Goal: Task Accomplishment & Management: Use online tool/utility

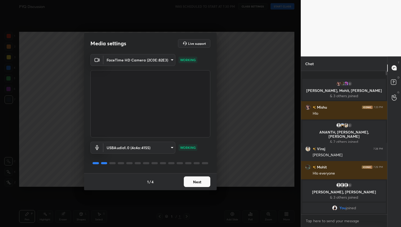
click at [197, 182] on button "Next" at bounding box center [197, 182] width 27 height 11
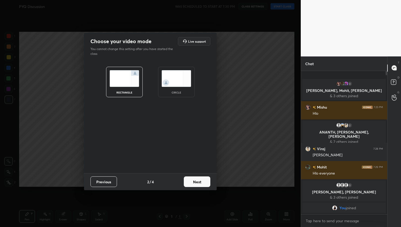
click at [197, 182] on button "Next" at bounding box center [197, 182] width 27 height 11
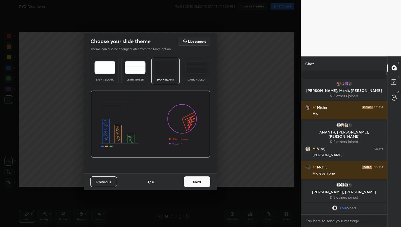
click at [197, 182] on button "Next" at bounding box center [197, 182] width 27 height 11
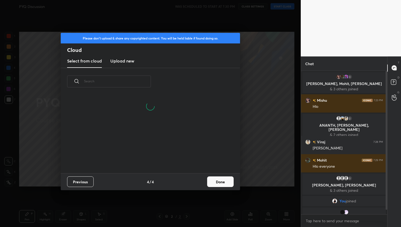
click at [122, 62] on h3 "Upload new" at bounding box center [122, 61] width 24 height 6
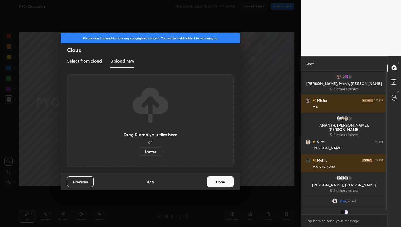
click at [145, 155] on label "Browse" at bounding box center [151, 151] width 24 height 8
click at [139, 155] on input "Browse" at bounding box center [139, 151] width 0 height 8
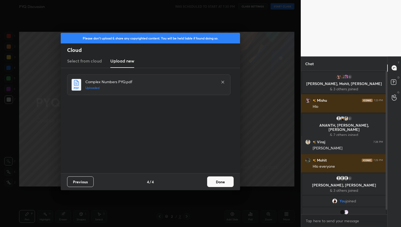
click at [220, 182] on button "Done" at bounding box center [220, 182] width 27 height 11
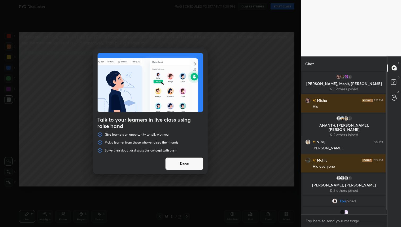
click at [189, 159] on button "Done" at bounding box center [184, 164] width 38 height 13
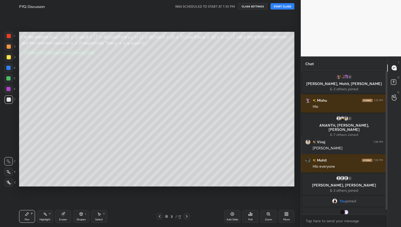
click at [161, 215] on icon at bounding box center [160, 217] width 4 height 4
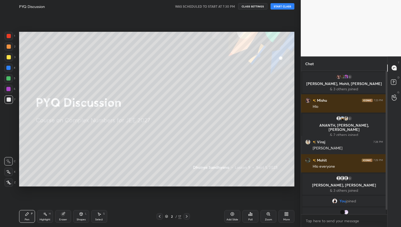
click at [286, 7] on button "START CLASS" at bounding box center [283, 6] width 24 height 6
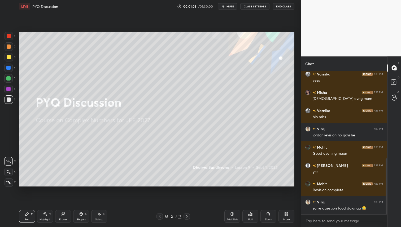
scroll to position [224, 0]
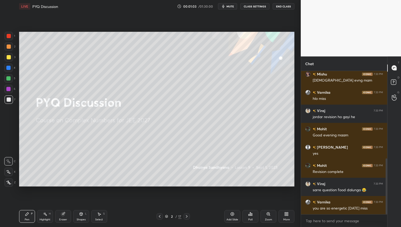
drag, startPoint x: 11, startPoint y: 59, endPoint x: 15, endPoint y: 66, distance: 7.6
click at [11, 59] on div at bounding box center [9, 57] width 8 height 8
click at [188, 218] on icon at bounding box center [187, 217] width 4 height 4
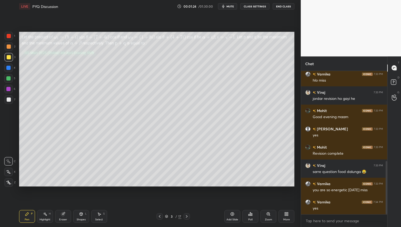
scroll to position [266, 0]
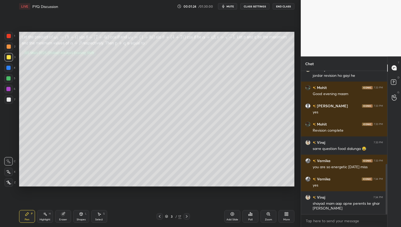
drag, startPoint x: 8, startPoint y: 48, endPoint x: 8, endPoint y: 51, distance: 3.5
click at [8, 48] on div at bounding box center [9, 47] width 4 height 4
click at [8, 61] on div at bounding box center [9, 57] width 8 height 8
drag, startPoint x: 10, startPoint y: 45, endPoint x: 16, endPoint y: 54, distance: 10.3
click at [10, 45] on div at bounding box center [9, 47] width 4 height 4
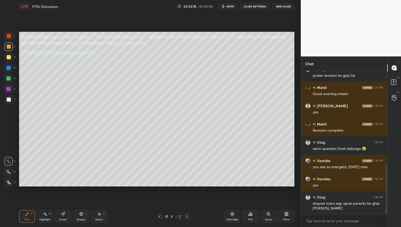
click at [8, 99] on div at bounding box center [9, 100] width 4 height 4
click at [249, 216] on icon at bounding box center [249, 215] width 1 height 1
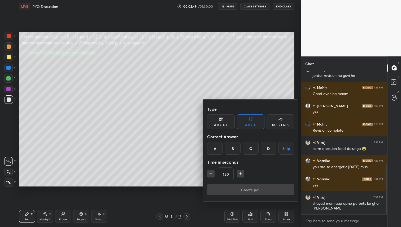
click at [270, 148] on div "D" at bounding box center [269, 148] width 16 height 13
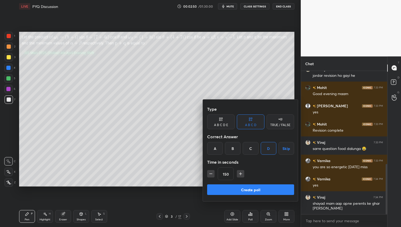
click at [238, 189] on button "Create poll" at bounding box center [250, 190] width 87 height 11
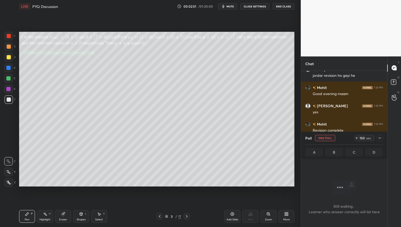
scroll to position [70, 85]
click at [380, 140] on icon at bounding box center [380, 138] width 4 height 4
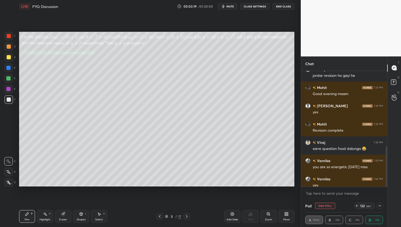
drag, startPoint x: 10, startPoint y: 57, endPoint x: 12, endPoint y: 68, distance: 11.5
click at [10, 58] on div at bounding box center [9, 57] width 4 height 4
click at [381, 207] on icon at bounding box center [380, 206] width 4 height 4
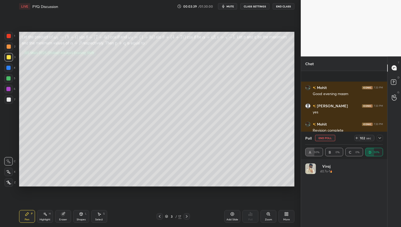
scroll to position [312, 0]
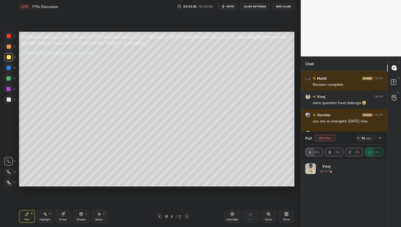
click at [380, 141] on div at bounding box center [380, 138] width 6 height 6
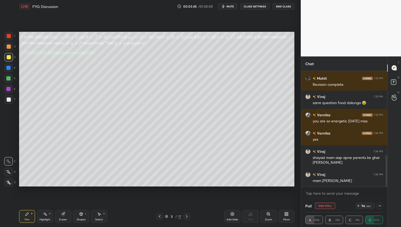
scroll to position [0, 2]
click at [381, 206] on icon at bounding box center [380, 206] width 4 height 4
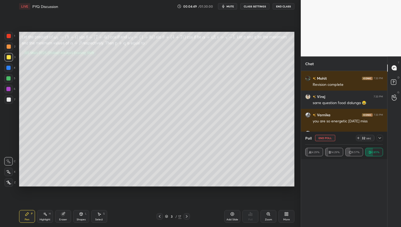
scroll to position [62, 76]
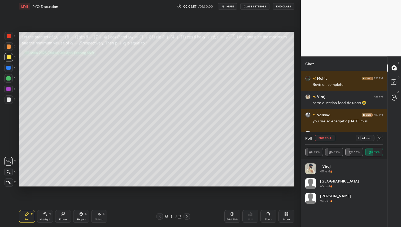
drag, startPoint x: 10, startPoint y: 46, endPoint x: 11, endPoint y: 51, distance: 5.4
click at [10, 46] on div at bounding box center [9, 47] width 4 height 4
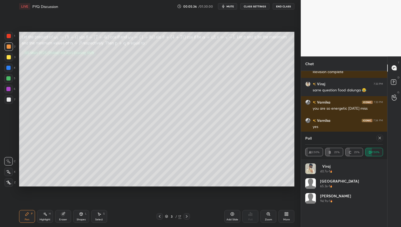
click at [380, 137] on icon at bounding box center [380, 138] width 4 height 4
type textarea "x"
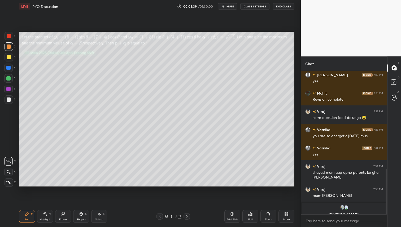
scroll to position [310, 0]
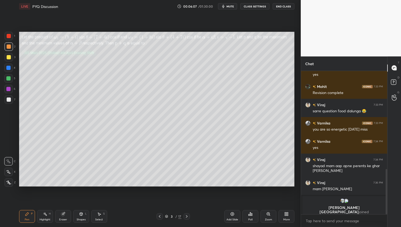
drag, startPoint x: 211, startPoint y: 25, endPoint x: 214, endPoint y: 28, distance: 3.9
click at [212, 30] on div "Setting up your live class Poll for secs No correct answer Start poll" at bounding box center [157, 109] width 280 height 193
click at [209, 36] on div "Setting up your live class Poll for secs No correct answer Start poll" at bounding box center [157, 109] width 280 height 193
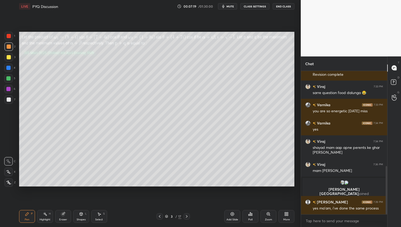
scroll to position [301, 0]
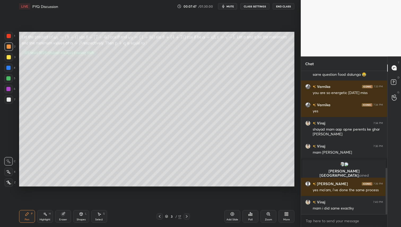
click at [64, 215] on div "Eraser" at bounding box center [63, 216] width 16 height 13
drag, startPoint x: 27, startPoint y: 215, endPoint x: 62, endPoint y: 200, distance: 38.4
click at [28, 215] on icon at bounding box center [27, 214] width 4 height 4
drag, startPoint x: 188, startPoint y: 216, endPoint x: 189, endPoint y: 219, distance: 3.8
click at [188, 216] on icon at bounding box center [187, 217] width 4 height 4
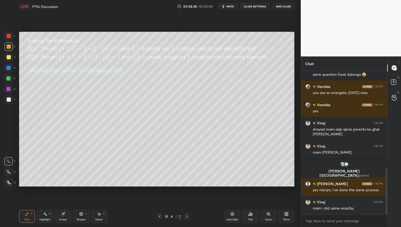
drag, startPoint x: 10, startPoint y: 55, endPoint x: 11, endPoint y: 66, distance: 11.4
click at [10, 55] on div at bounding box center [9, 57] width 8 height 8
click at [10, 99] on div at bounding box center [9, 100] width 4 height 4
drag, startPoint x: 62, startPoint y: 216, endPoint x: 67, endPoint y: 203, distance: 13.8
click at [62, 215] on icon at bounding box center [62, 214] width 3 height 3
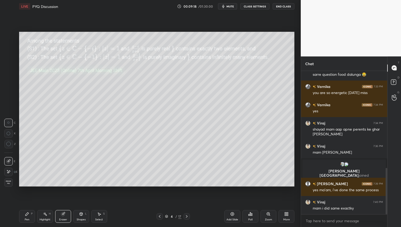
click at [29, 217] on div "Pen P" at bounding box center [27, 216] width 16 height 13
click at [248, 214] on icon at bounding box center [250, 214] width 4 height 4
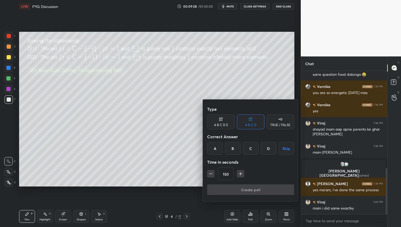
click at [231, 150] on div "B" at bounding box center [233, 148] width 16 height 13
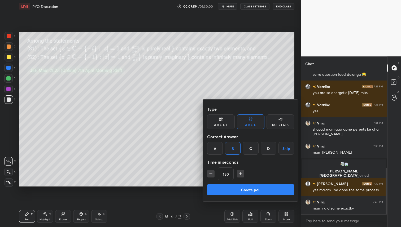
click at [226, 176] on input "150" at bounding box center [225, 174] width 15 height 13
type input "120"
click at [258, 190] on button "Create poll" at bounding box center [250, 190] width 87 height 11
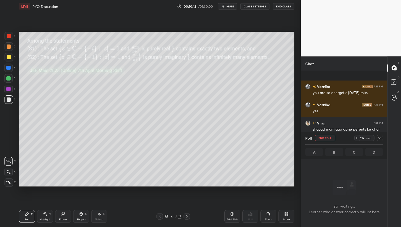
scroll to position [347, 0]
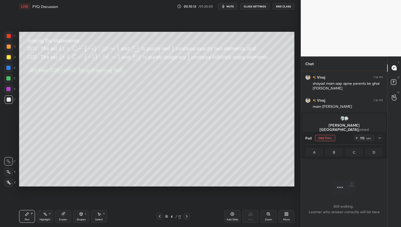
click at [381, 139] on icon at bounding box center [380, 138] width 4 height 4
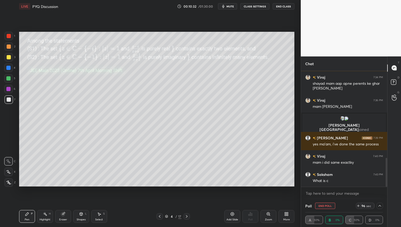
click at [9, 59] on div at bounding box center [9, 57] width 4 height 4
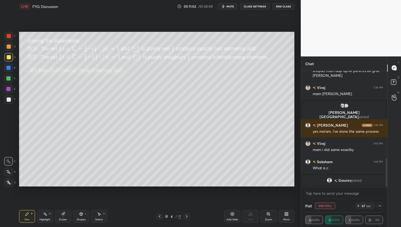
scroll to position [365, 0]
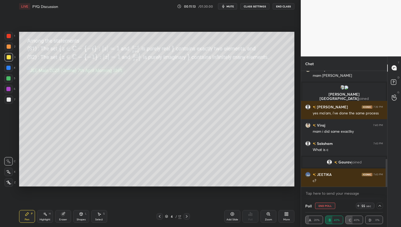
click at [381, 207] on icon at bounding box center [380, 206] width 4 height 4
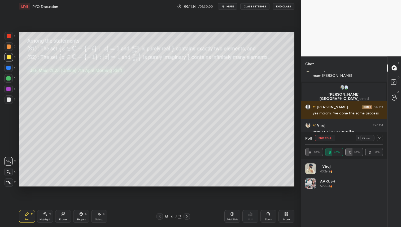
scroll to position [62, 76]
click at [382, 137] on icon at bounding box center [380, 138] width 4 height 4
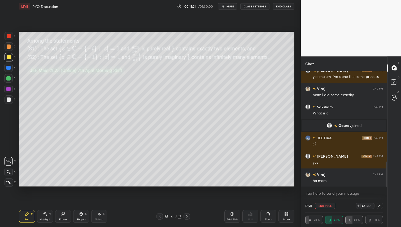
scroll to position [420, 0]
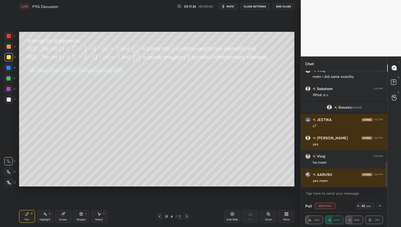
click at [380, 206] on icon at bounding box center [380, 206] width 4 height 4
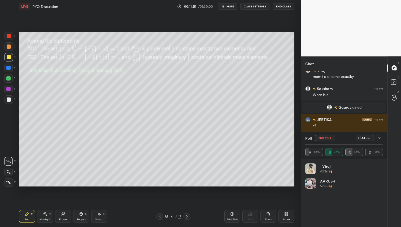
scroll to position [438, 0]
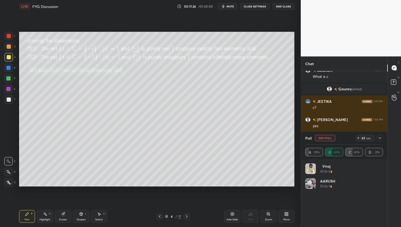
click at [380, 139] on icon at bounding box center [380, 138] width 4 height 4
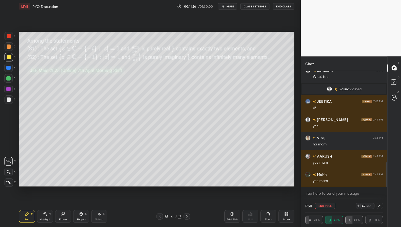
scroll to position [0, 2]
click at [380, 209] on div at bounding box center [380, 206] width 6 height 6
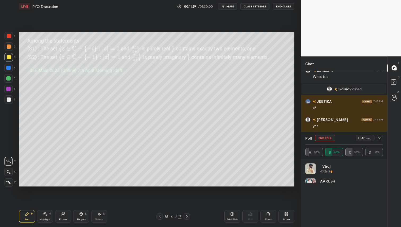
scroll to position [62, 76]
click at [355, 153] on div "A 20% B 40% C 40% D 0%" at bounding box center [344, 152] width 78 height 8
click at [308, 148] on div "A 20% B 40% C 40% D 0%" at bounding box center [344, 152] width 78 height 8
click at [309, 152] on div "A 20% B 40% C 40% D 0%" at bounding box center [344, 152] width 78 height 8
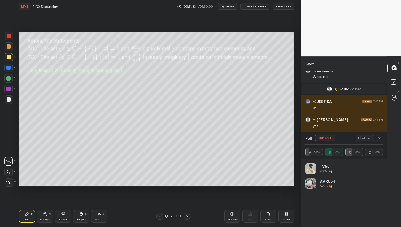
click at [382, 139] on icon at bounding box center [380, 138] width 4 height 4
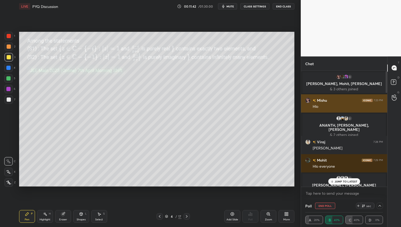
click at [308, 103] on div "Mishu 7:23 PM Hlo" at bounding box center [344, 103] width 86 height 18
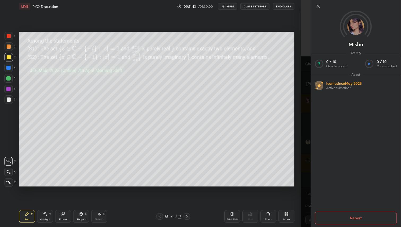
click at [354, 27] on img at bounding box center [355, 26] width 17 height 17
click at [320, 5] on icon at bounding box center [318, 6] width 6 height 6
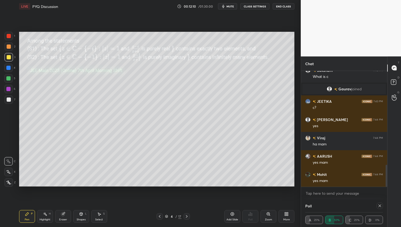
click at [342, 207] on div "Poll" at bounding box center [344, 206] width 78 height 13
click at [333, 221] on div "A 25% B 50% C 25% D 0%" at bounding box center [344, 220] width 78 height 8
click at [338, 223] on div "A 25% B 50% C 25% D 0%" at bounding box center [344, 220] width 78 height 8
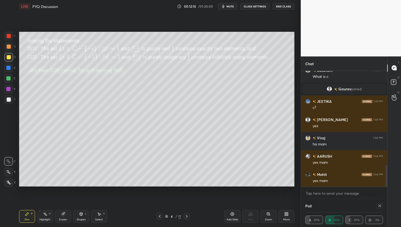
click at [338, 223] on div "A 25% B 50% C 25% D 0%" at bounding box center [344, 220] width 78 height 8
click at [379, 207] on icon at bounding box center [380, 206] width 4 height 4
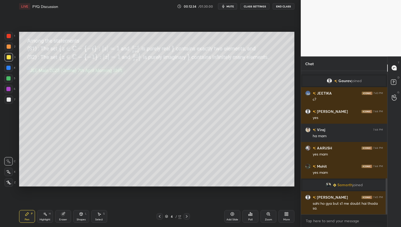
scroll to position [444, 0]
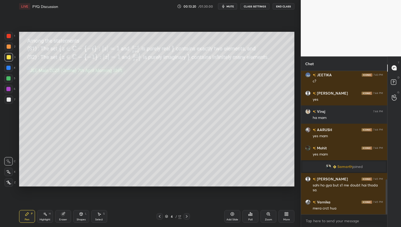
click at [8, 46] on div at bounding box center [9, 47] width 4 height 4
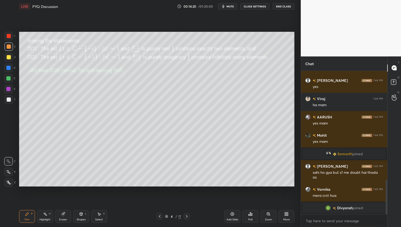
scroll to position [465, 0]
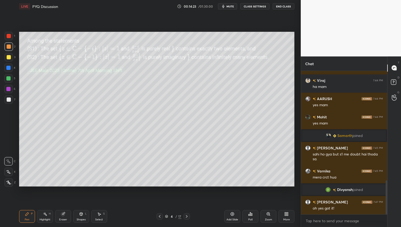
click at [8, 83] on div "5" at bounding box center [9, 79] width 11 height 11
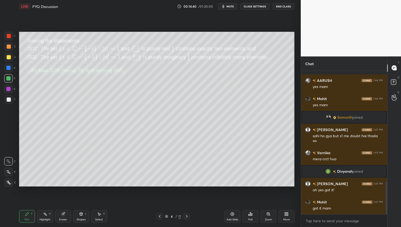
click at [18, 57] on div "Setting up your live class Poll for secs No correct answer Start poll" at bounding box center [157, 109] width 280 height 193
drag, startPoint x: 8, startPoint y: 55, endPoint x: 12, endPoint y: 84, distance: 29.1
click at [9, 56] on div at bounding box center [9, 57] width 4 height 4
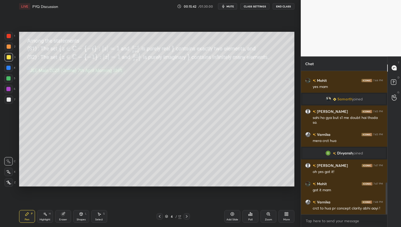
drag, startPoint x: 11, startPoint y: 45, endPoint x: 18, endPoint y: 50, distance: 8.2
click at [11, 45] on div at bounding box center [9, 46] width 8 height 8
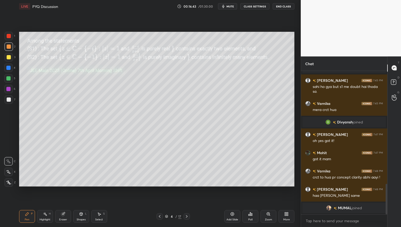
scroll to position [540, 0]
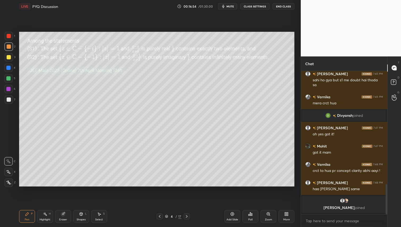
click at [185, 215] on icon at bounding box center [187, 217] width 4 height 4
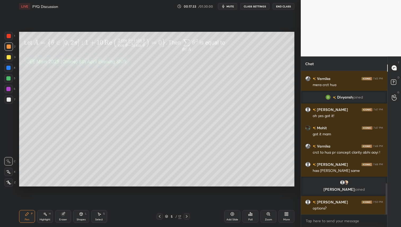
scroll to position [523, 0]
drag, startPoint x: 7, startPoint y: 99, endPoint x: 9, endPoint y: 97, distance: 2.9
click at [7, 98] on div at bounding box center [9, 100] width 4 height 4
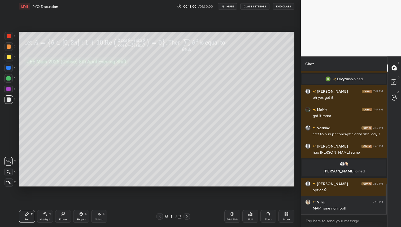
click at [252, 220] on div "Poll" at bounding box center [250, 220] width 4 height 3
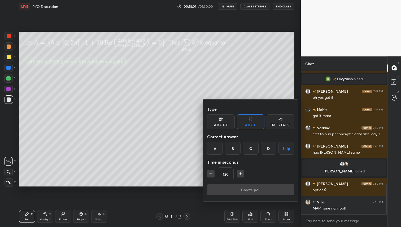
drag, startPoint x: 211, startPoint y: 146, endPoint x: 215, endPoint y: 147, distance: 3.6
click at [211, 146] on div "A" at bounding box center [215, 148] width 16 height 13
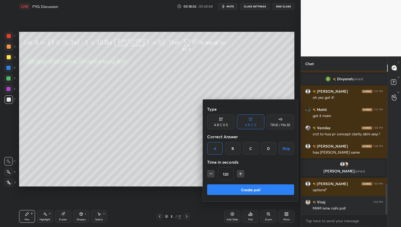
click at [243, 189] on button "Create poll" at bounding box center [250, 190] width 87 height 11
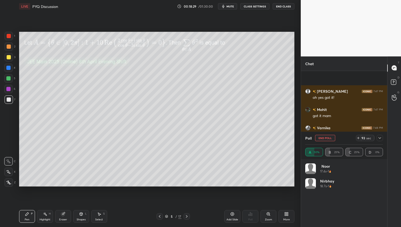
scroll to position [592, 0]
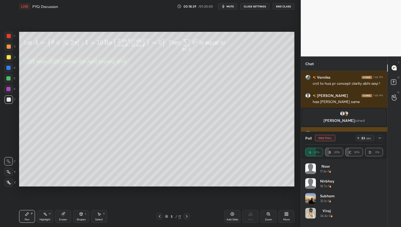
drag, startPoint x: 379, startPoint y: 138, endPoint x: 380, endPoint y: 142, distance: 3.9
click at [379, 138] on icon at bounding box center [380, 138] width 3 height 2
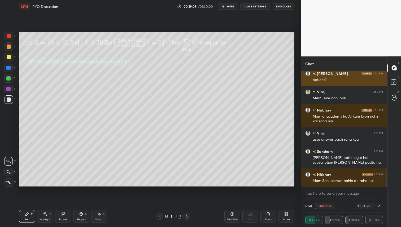
scroll to position [670, 0]
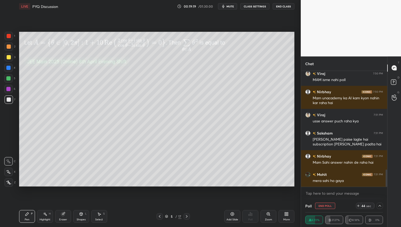
drag, startPoint x: 8, startPoint y: 53, endPoint x: 8, endPoint y: 59, distance: 6.7
click at [8, 54] on div "1 2 3 4 5 6 7" at bounding box center [9, 69] width 11 height 74
click at [9, 59] on div at bounding box center [9, 57] width 4 height 4
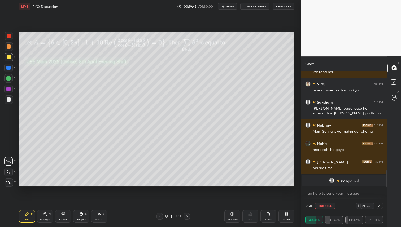
scroll to position [673, 0]
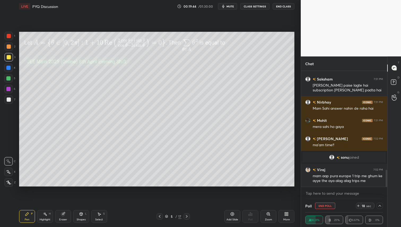
click at [360, 206] on icon at bounding box center [358, 206] width 4 height 4
click at [381, 207] on icon at bounding box center [380, 206] width 4 height 4
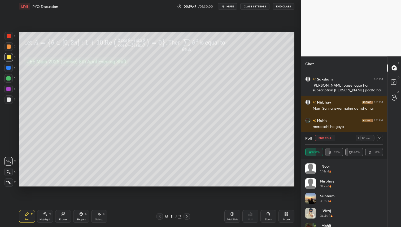
scroll to position [40, 0]
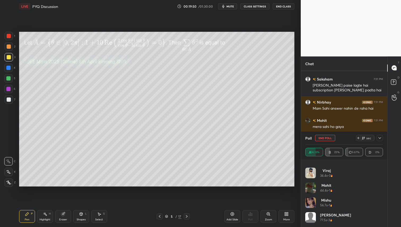
click at [379, 138] on icon at bounding box center [380, 138] width 3 height 2
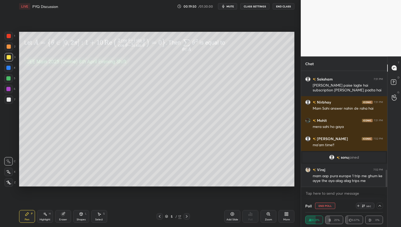
scroll to position [0, 0]
drag, startPoint x: 8, startPoint y: 56, endPoint x: 10, endPoint y: 60, distance: 3.9
click at [8, 56] on div at bounding box center [9, 57] width 4 height 4
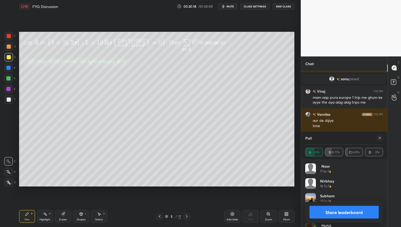
scroll to position [757, 0]
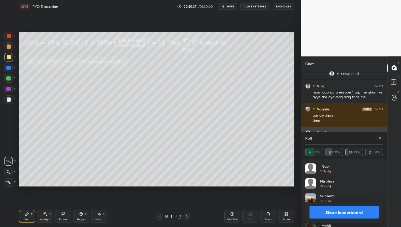
drag, startPoint x: 380, startPoint y: 137, endPoint x: 381, endPoint y: 140, distance: 3.8
click at [380, 137] on icon at bounding box center [380, 138] width 4 height 4
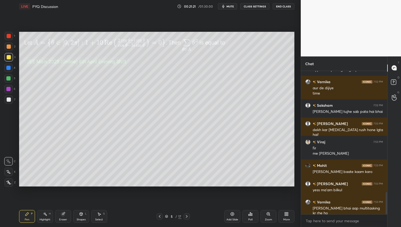
scroll to position [812, 0]
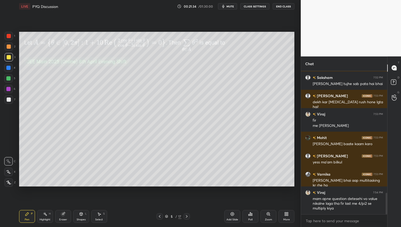
drag, startPoint x: 10, startPoint y: 47, endPoint x: 14, endPoint y: 54, distance: 7.7
click at [11, 47] on div at bounding box center [9, 46] width 8 height 8
click at [61, 216] on div "Eraser" at bounding box center [63, 216] width 16 height 13
drag, startPoint x: 98, startPoint y: 212, endPoint x: 107, endPoint y: 198, distance: 16.9
click at [99, 212] on icon at bounding box center [99, 214] width 4 height 4
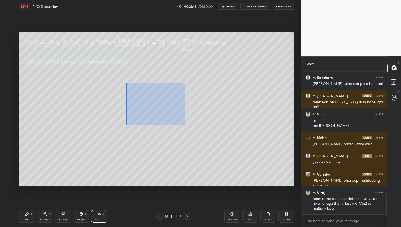
drag, startPoint x: 126, startPoint y: 91, endPoint x: 177, endPoint y: 115, distance: 56.5
click at [185, 124] on div "0 ° Undo Copy Duplicate Duplicate to new slide Delete" at bounding box center [156, 109] width 275 height 155
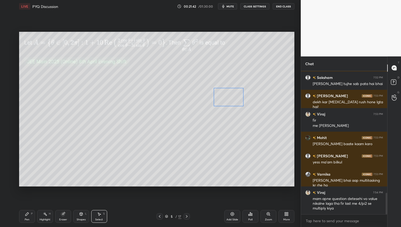
drag, startPoint x: 150, startPoint y: 102, endPoint x: 227, endPoint y: 101, distance: 76.7
click at [227, 101] on div "0 ° Undo Copy Duplicate Duplicate to new slide Delete" at bounding box center [156, 109] width 275 height 155
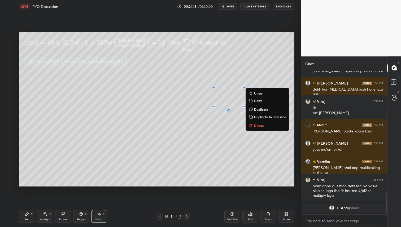
click at [26, 219] on div "Pen" at bounding box center [27, 220] width 5 height 3
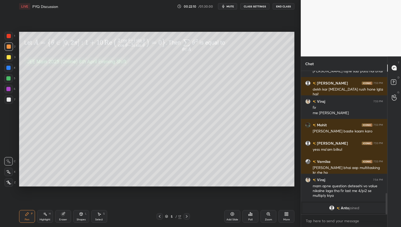
click at [9, 55] on div at bounding box center [9, 57] width 4 height 4
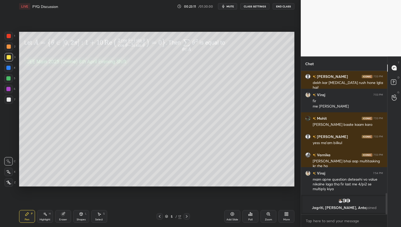
scroll to position [835, 0]
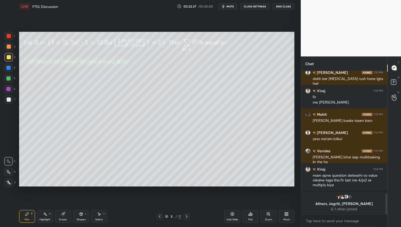
click at [10, 78] on div at bounding box center [8, 78] width 4 height 4
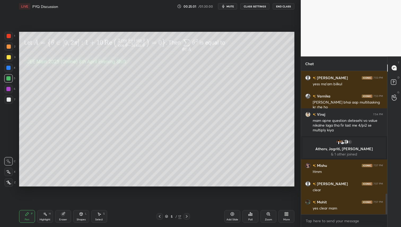
scroll to position [875, 0]
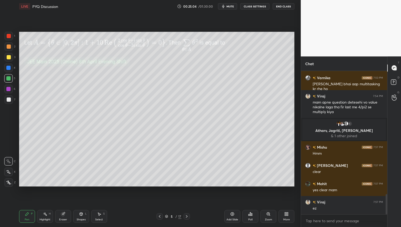
click at [185, 217] on icon at bounding box center [187, 217] width 4 height 4
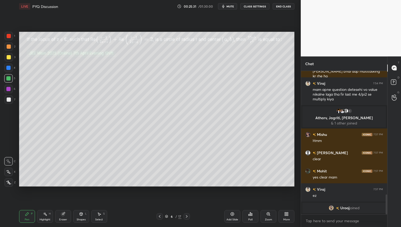
drag, startPoint x: 9, startPoint y: 101, endPoint x: 11, endPoint y: 100, distance: 2.9
click at [9, 101] on div at bounding box center [9, 100] width 4 height 4
click at [252, 216] on icon at bounding box center [250, 214] width 4 height 4
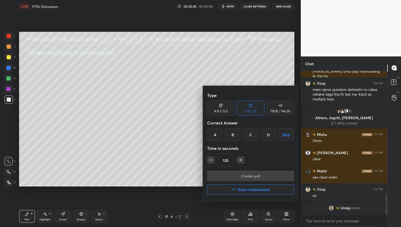
drag, startPoint x: 267, startPoint y: 135, endPoint x: 265, endPoint y: 144, distance: 8.7
click at [267, 135] on div "D" at bounding box center [269, 134] width 16 height 13
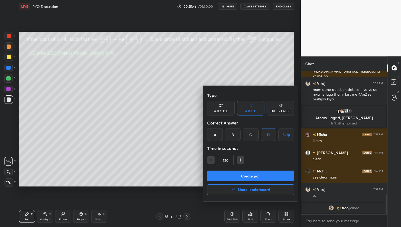
click at [247, 175] on button "Create poll" at bounding box center [250, 176] width 87 height 11
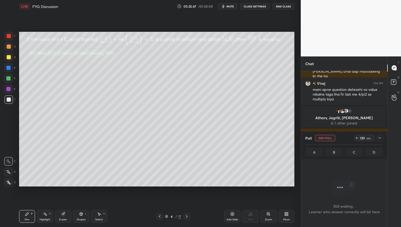
scroll to position [70, 85]
click at [270, 215] on icon at bounding box center [268, 214] width 4 height 4
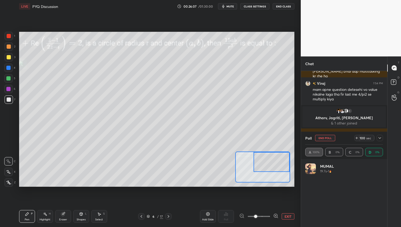
scroll to position [62, 76]
click at [252, 149] on div "Setting up your live class Poll for secs No correct answer Start poll" at bounding box center [156, 109] width 275 height 155
click at [290, 216] on button "EXIT" at bounding box center [288, 217] width 13 height 6
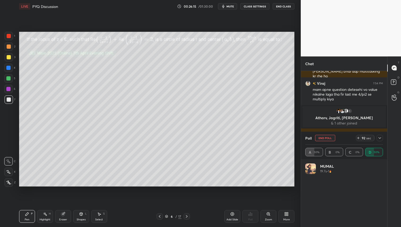
click at [381, 138] on icon at bounding box center [380, 138] width 4 height 4
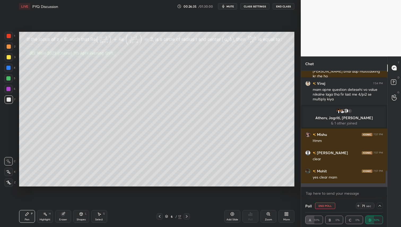
scroll to position [921, 0]
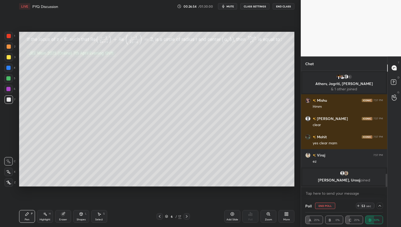
drag, startPoint x: 64, startPoint y: 219, endPoint x: 69, endPoint y: 217, distance: 5.0
click at [65, 219] on div "Eraser" at bounding box center [63, 220] width 8 height 3
drag, startPoint x: 8, startPoint y: 147, endPoint x: 12, endPoint y: 143, distance: 5.1
click at [9, 147] on div at bounding box center [9, 144] width 8 height 8
drag, startPoint x: 24, startPoint y: 216, endPoint x: 31, endPoint y: 204, distance: 13.6
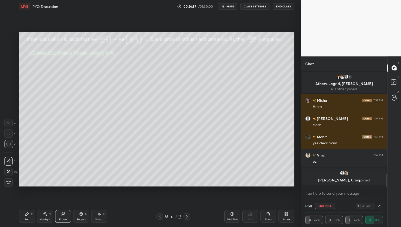
click at [25, 215] on div "Pen P" at bounding box center [27, 216] width 16 height 13
click at [9, 55] on div at bounding box center [9, 57] width 8 height 8
drag, startPoint x: 80, startPoint y: 215, endPoint x: 82, endPoint y: 217, distance: 2.9
click at [80, 215] on icon at bounding box center [81, 214] width 3 height 3
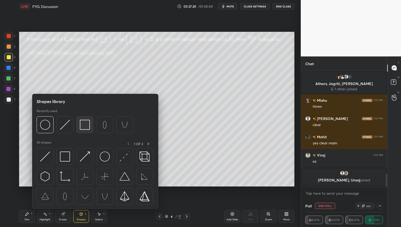
click at [86, 124] on img at bounding box center [85, 125] width 10 height 10
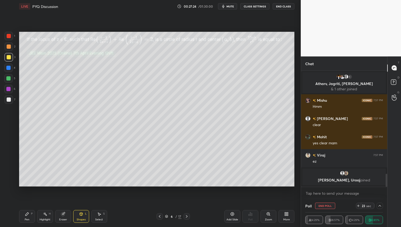
drag, startPoint x: 28, startPoint y: 214, endPoint x: 37, endPoint y: 210, distance: 9.9
click at [28, 214] on icon at bounding box center [27, 214] width 4 height 4
drag, startPoint x: 8, startPoint y: 47, endPoint x: 11, endPoint y: 58, distance: 10.4
click at [8, 49] on div at bounding box center [9, 47] width 4 height 4
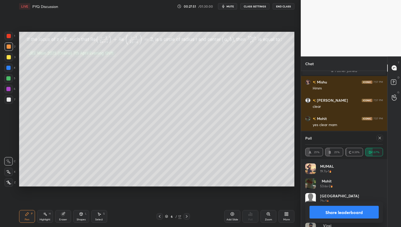
scroll to position [11, 0]
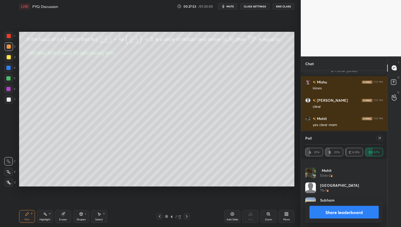
click at [380, 140] on div at bounding box center [380, 138] width 6 height 6
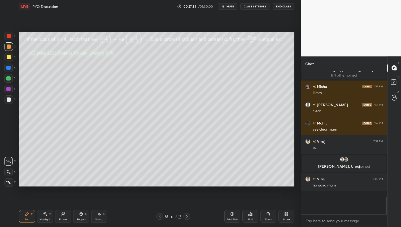
scroll to position [2, 2]
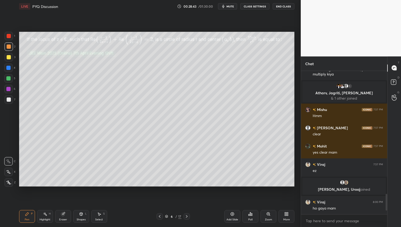
click at [61, 215] on icon at bounding box center [62, 214] width 3 height 3
drag, startPoint x: 20, startPoint y: 214, endPoint x: 24, endPoint y: 210, distance: 6.2
click at [21, 214] on div "Pen P" at bounding box center [27, 216] width 16 height 13
click at [58, 216] on div "Eraser" at bounding box center [63, 216] width 16 height 13
drag, startPoint x: 20, startPoint y: 217, endPoint x: 34, endPoint y: 208, distance: 17.3
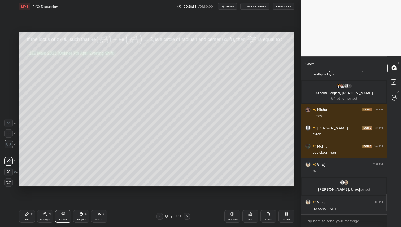
click at [21, 217] on div "LIVE PYQ Discussion 00:28:55 / 01:30:00 mute CLASS SETTINGS End Class Setting u…" at bounding box center [157, 113] width 280 height 227
click at [26, 223] on div "Pen P Highlight H Eraser Shapes L Select S 6 / 17 Add Slide Poll Zoom More" at bounding box center [156, 216] width 275 height 21
click at [27, 215] on icon at bounding box center [26, 214] width 3 height 3
click at [11, 56] on div at bounding box center [9, 57] width 8 height 8
drag, startPoint x: 60, startPoint y: 215, endPoint x: 75, endPoint y: 201, distance: 20.4
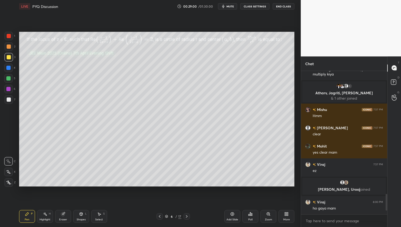
click at [60, 215] on div "Eraser" at bounding box center [63, 216] width 16 height 13
drag, startPoint x: 24, startPoint y: 219, endPoint x: 28, endPoint y: 204, distance: 14.8
click at [24, 219] on div "Pen P" at bounding box center [27, 216] width 16 height 13
click at [8, 47] on div at bounding box center [9, 47] width 4 height 4
drag, startPoint x: 130, startPoint y: 31, endPoint x: 142, endPoint y: 32, distance: 12.5
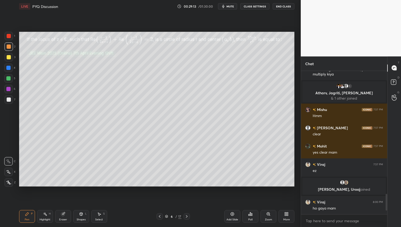
click at [135, 30] on div "Setting up your live class Poll for secs No correct answer Start poll" at bounding box center [157, 109] width 280 height 193
click at [130, 31] on div "Setting up your live class Poll for secs No correct answer Start poll" at bounding box center [157, 109] width 280 height 193
click at [133, 32] on div "Setting up your live class Poll for secs No correct answer Start poll" at bounding box center [157, 109] width 280 height 193
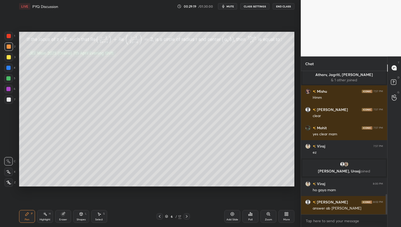
drag, startPoint x: 65, startPoint y: 220, endPoint x: 67, endPoint y: 212, distance: 8.1
click at [66, 214] on div "Eraser" at bounding box center [63, 216] width 16 height 13
click at [31, 215] on div "P" at bounding box center [32, 214] width 2 height 3
click at [126, 32] on div "Setting up your live class Poll for secs No correct answer Start poll" at bounding box center [157, 109] width 280 height 193
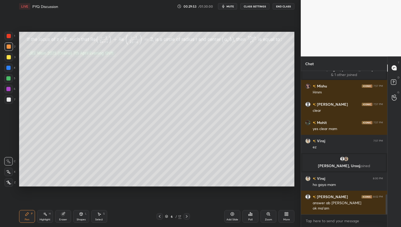
scroll to position [903, 0]
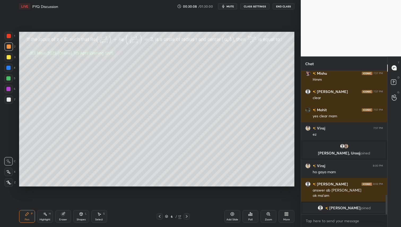
drag, startPoint x: 64, startPoint y: 211, endPoint x: 68, endPoint y: 211, distance: 3.3
click at [66, 211] on div "Eraser" at bounding box center [63, 216] width 16 height 13
drag, startPoint x: 27, startPoint y: 214, endPoint x: 29, endPoint y: 213, distance: 2.9
click at [27, 215] on icon at bounding box center [26, 214] width 3 height 3
drag, startPoint x: 98, startPoint y: 218, endPoint x: 114, endPoint y: 215, distance: 16.3
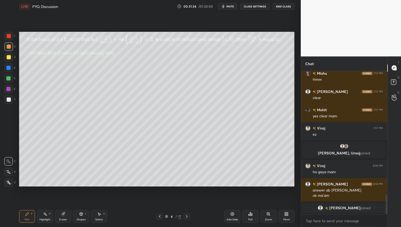
click at [100, 219] on div "Select" at bounding box center [99, 220] width 8 height 3
click at [37, 103] on div "0 ° Undo Copy Duplicate Duplicate to new slide Delete" at bounding box center [156, 109] width 275 height 155
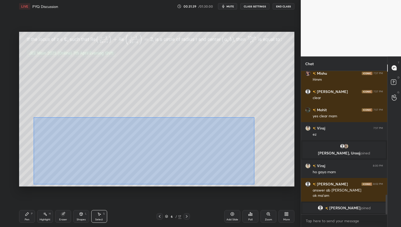
drag, startPoint x: 33, startPoint y: 118, endPoint x: 255, endPoint y: 184, distance: 231.0
click at [255, 184] on div "0 ° Undo Copy Duplicate Duplicate to new slide Delete" at bounding box center [156, 109] width 275 height 155
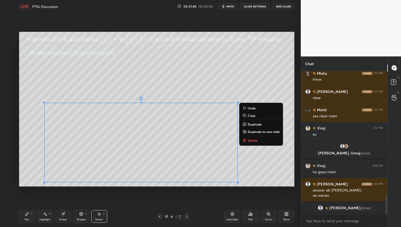
click at [208, 155] on div "0 ° Undo Copy Duplicate Duplicate to new slide Delete" at bounding box center [156, 109] width 275 height 155
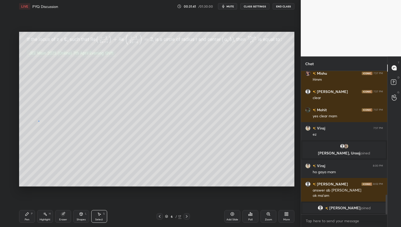
click at [39, 121] on div "0 ° Undo Copy Duplicate Duplicate to new slide Delete" at bounding box center [156, 109] width 275 height 155
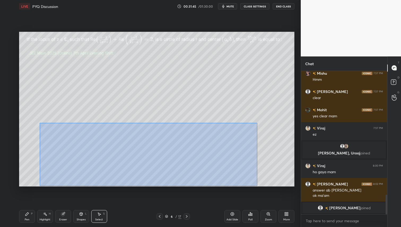
drag, startPoint x: 40, startPoint y: 123, endPoint x: 256, endPoint y: 186, distance: 225.4
click at [257, 186] on div "0 ° Undo Copy Duplicate Duplicate to new slide Delete" at bounding box center [156, 109] width 275 height 155
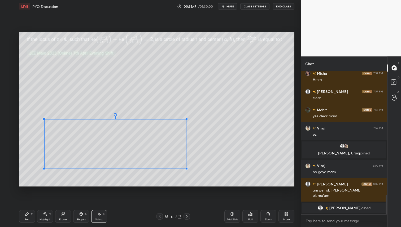
drag, startPoint x: 235, startPoint y: 182, endPoint x: 185, endPoint y: 168, distance: 52.0
click at [186, 168] on div at bounding box center [187, 169] width 2 height 2
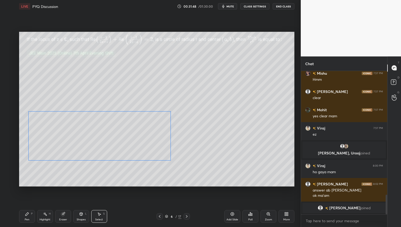
drag, startPoint x: 125, startPoint y: 152, endPoint x: 110, endPoint y: 146, distance: 15.8
click at [110, 145] on div "0 ° Undo Copy Duplicate Duplicate to new slide Delete" at bounding box center [156, 109] width 275 height 155
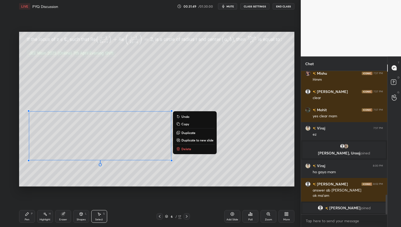
click at [22, 214] on div "Pen P" at bounding box center [27, 216] width 16 height 13
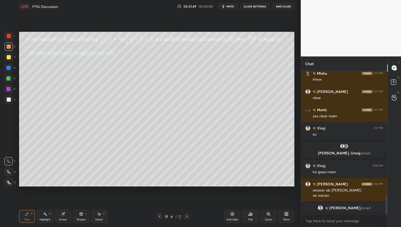
drag, startPoint x: 9, startPoint y: 80, endPoint x: 16, endPoint y: 85, distance: 8.8
click at [9, 80] on div at bounding box center [8, 78] width 4 height 4
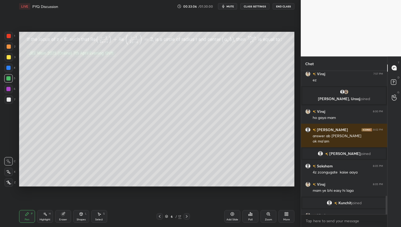
scroll to position [960, 0]
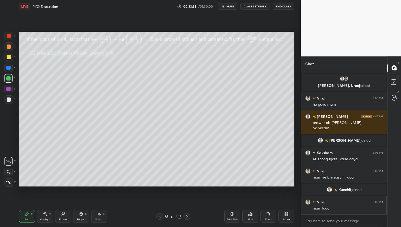
click at [11, 58] on div at bounding box center [9, 57] width 8 height 8
click at [9, 48] on div at bounding box center [9, 47] width 4 height 4
drag, startPoint x: 8, startPoint y: 78, endPoint x: 18, endPoint y: 82, distance: 10.2
click at [9, 78] on div at bounding box center [8, 78] width 4 height 4
drag, startPoint x: 11, startPoint y: 56, endPoint x: 11, endPoint y: 66, distance: 10.3
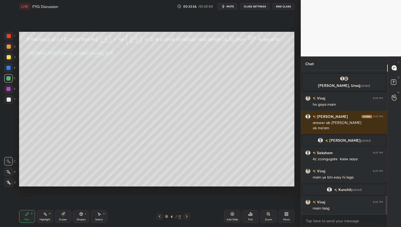
click at [11, 56] on div at bounding box center [9, 57] width 8 height 8
click at [64, 215] on icon at bounding box center [62, 214] width 3 height 3
drag, startPoint x: 25, startPoint y: 218, endPoint x: 29, endPoint y: 219, distance: 4.4
click at [25, 219] on div "Pen" at bounding box center [27, 220] width 5 height 3
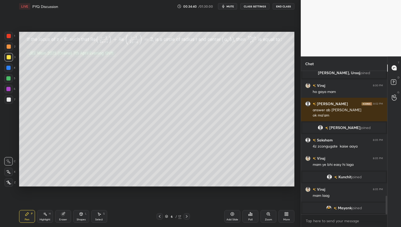
click at [9, 44] on div at bounding box center [9, 46] width 8 height 8
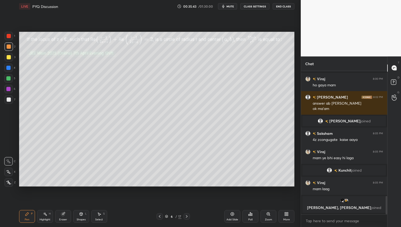
click at [8, 60] on div at bounding box center [9, 57] width 8 height 8
drag, startPoint x: 187, startPoint y: 216, endPoint x: 188, endPoint y: 223, distance: 6.8
click at [187, 216] on icon at bounding box center [187, 217] width 4 height 4
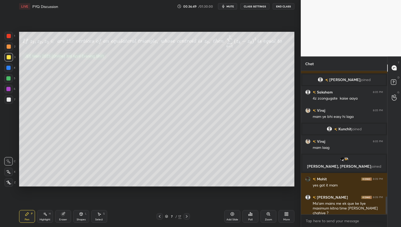
scroll to position [1030, 0]
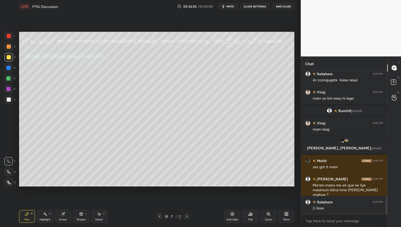
drag, startPoint x: 9, startPoint y: 103, endPoint x: 14, endPoint y: 97, distance: 7.9
click at [9, 103] on div at bounding box center [9, 99] width 8 height 8
click at [269, 218] on div "Zoom" at bounding box center [268, 216] width 16 height 13
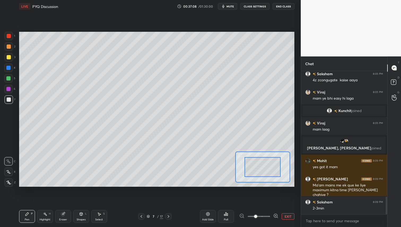
click at [284, 217] on button "EXIT" at bounding box center [288, 217] width 13 height 6
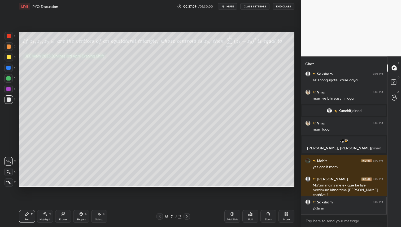
click at [289, 219] on div "More" at bounding box center [286, 220] width 7 height 3
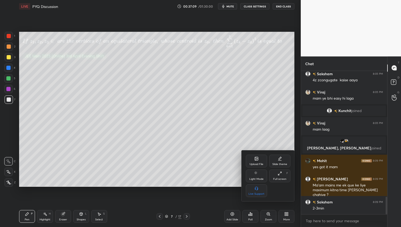
drag, startPoint x: 256, startPoint y: 216, endPoint x: 252, endPoint y: 218, distance: 5.0
click at [256, 216] on div at bounding box center [200, 113] width 401 height 227
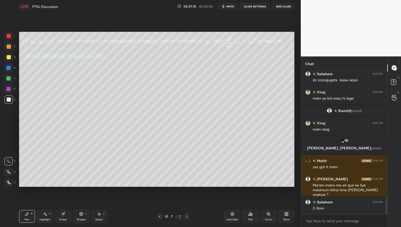
click at [251, 219] on div "Poll" at bounding box center [250, 220] width 4 height 3
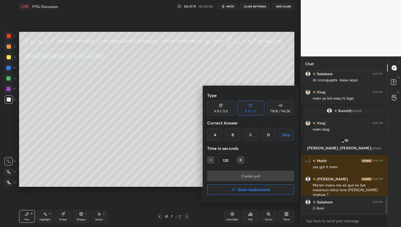
click at [220, 133] on div "A" at bounding box center [215, 134] width 16 height 13
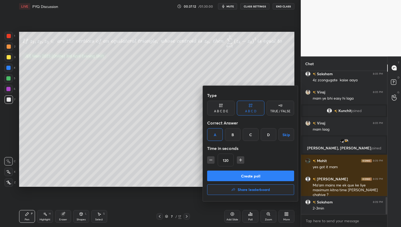
scroll to position [1048, 0]
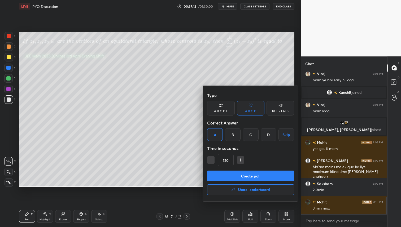
click at [250, 178] on button "Create poll" at bounding box center [250, 176] width 87 height 11
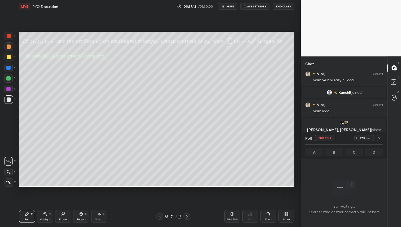
scroll to position [114, 85]
click at [379, 139] on icon at bounding box center [380, 138] width 4 height 4
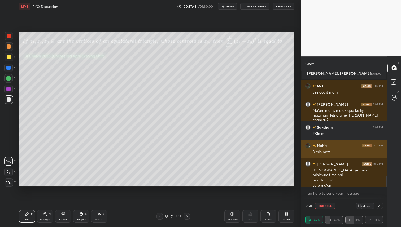
scroll to position [0, 2]
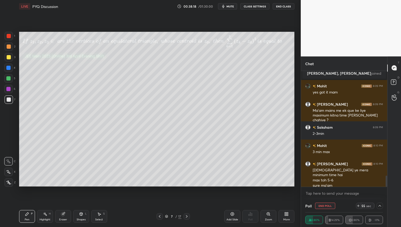
click at [381, 205] on icon at bounding box center [380, 206] width 4 height 4
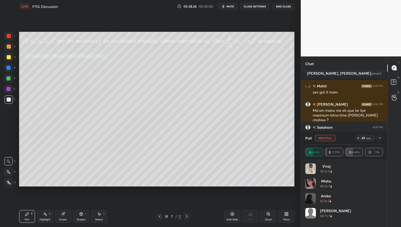
scroll to position [1123, 0]
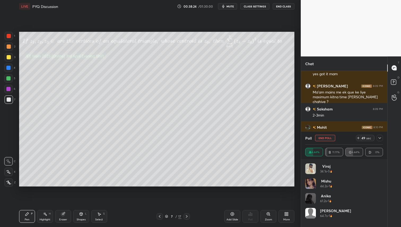
drag, startPoint x: 11, startPoint y: 57, endPoint x: 18, endPoint y: 66, distance: 10.8
click at [11, 57] on div at bounding box center [9, 57] width 8 height 8
click at [381, 140] on icon at bounding box center [380, 138] width 4 height 4
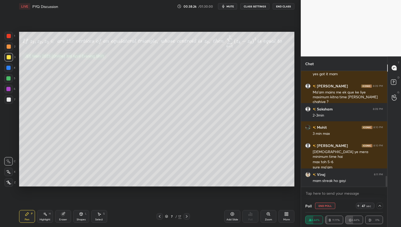
scroll to position [0, 2]
click at [10, 47] on div at bounding box center [9, 47] width 4 height 4
click at [11, 57] on div at bounding box center [9, 57] width 8 height 8
click at [11, 59] on div at bounding box center [9, 57] width 8 height 8
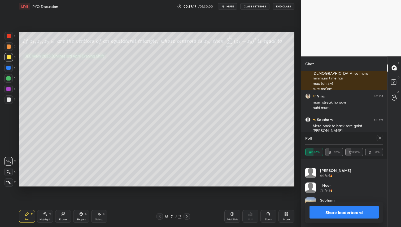
scroll to position [1225, 0]
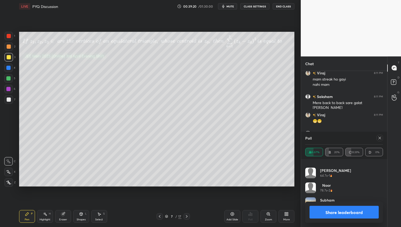
click at [379, 142] on div "Poll" at bounding box center [344, 138] width 78 height 13
click at [380, 138] on icon at bounding box center [380, 138] width 3 height 3
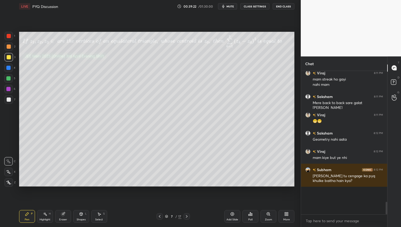
scroll to position [1219, 0]
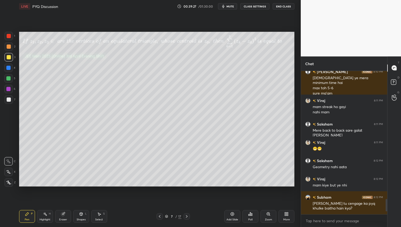
click at [10, 56] on div at bounding box center [9, 57] width 4 height 4
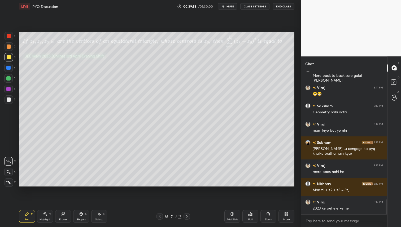
click at [9, 45] on div at bounding box center [9, 47] width 4 height 4
drag, startPoint x: 60, startPoint y: 214, endPoint x: 68, endPoint y: 210, distance: 8.5
click at [62, 214] on div "Eraser" at bounding box center [63, 216] width 16 height 13
click at [30, 212] on div "Pen P" at bounding box center [27, 216] width 16 height 13
drag, startPoint x: 5, startPoint y: 58, endPoint x: 8, endPoint y: 66, distance: 9.2
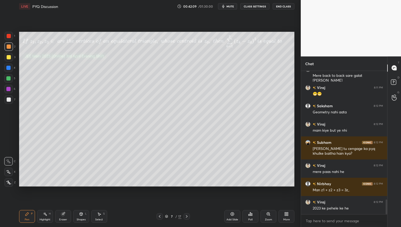
click at [5, 58] on div at bounding box center [9, 57] width 8 height 8
click at [11, 89] on div at bounding box center [8, 89] width 8 height 8
click at [8, 78] on div at bounding box center [8, 78] width 4 height 4
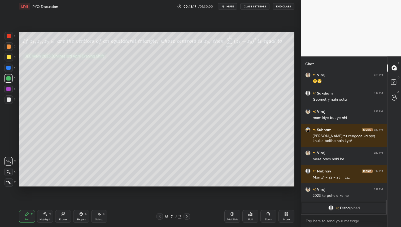
click at [236, 215] on div "Add Slide" at bounding box center [232, 216] width 16 height 13
drag, startPoint x: 9, startPoint y: 58, endPoint x: 18, endPoint y: 58, distance: 8.8
click at [9, 58] on div at bounding box center [9, 57] width 4 height 4
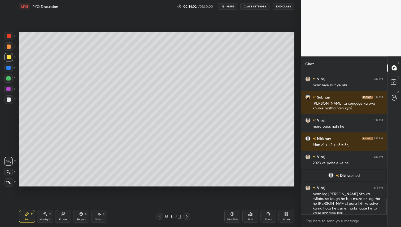
click at [9, 76] on div at bounding box center [8, 78] width 8 height 8
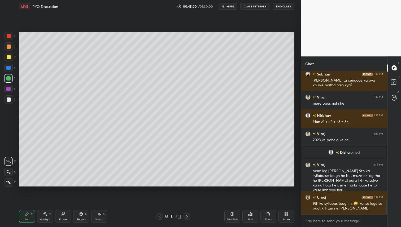
drag, startPoint x: 63, startPoint y: 214, endPoint x: 76, endPoint y: 213, distance: 13.0
click at [63, 215] on icon at bounding box center [62, 214] width 3 height 3
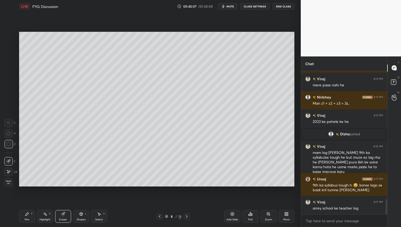
drag, startPoint x: 102, startPoint y: 215, endPoint x: 107, endPoint y: 187, distance: 28.5
click at [102, 215] on div "Select S" at bounding box center [99, 216] width 16 height 13
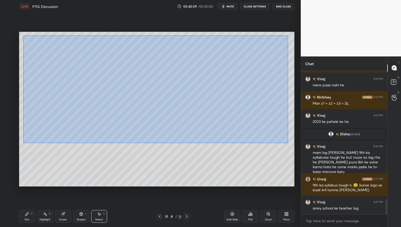
drag, startPoint x: 23, startPoint y: 34, endPoint x: 283, endPoint y: 132, distance: 277.4
click at [288, 143] on div "0 ° Undo Copy Duplicate Duplicate to new slide Delete" at bounding box center [156, 109] width 275 height 155
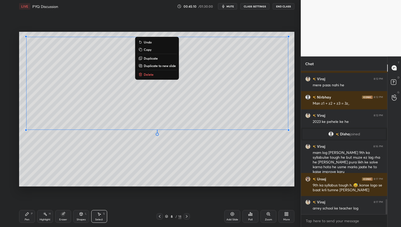
drag, startPoint x: 152, startPoint y: 75, endPoint x: 127, endPoint y: 96, distance: 33.0
click at [153, 75] on p "Delete" at bounding box center [149, 74] width 10 height 4
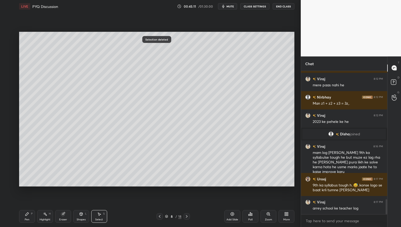
click at [23, 222] on div "Pen P" at bounding box center [27, 216] width 16 height 13
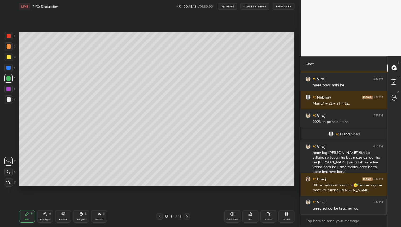
scroll to position [1245, 0]
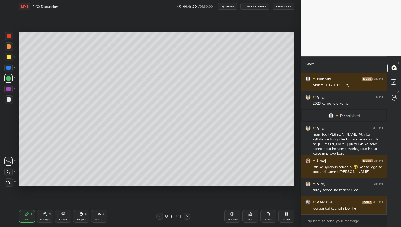
drag, startPoint x: 7, startPoint y: 56, endPoint x: 17, endPoint y: 62, distance: 12.0
click at [7, 56] on div at bounding box center [9, 57] width 4 height 4
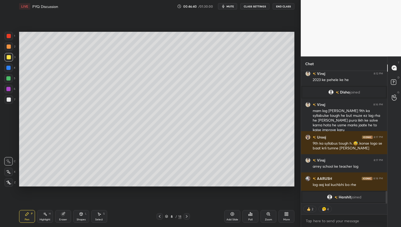
scroll to position [1258, 0]
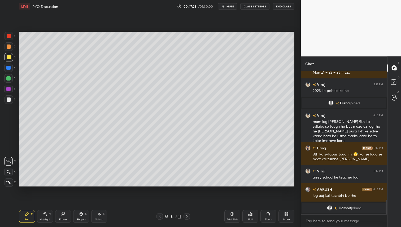
drag, startPoint x: 160, startPoint y: 217, endPoint x: 167, endPoint y: 209, distance: 11.1
click at [159, 217] on icon at bounding box center [160, 217] width 4 height 4
click at [187, 218] on icon at bounding box center [187, 217] width 4 height 4
drag, startPoint x: 62, startPoint y: 215, endPoint x: 76, endPoint y: 207, distance: 16.6
click at [64, 215] on icon at bounding box center [62, 214] width 3 height 3
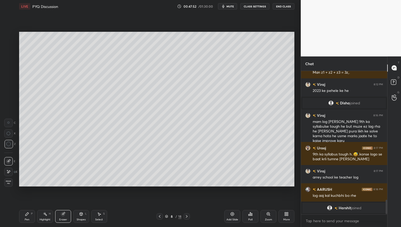
drag, startPoint x: 32, startPoint y: 214, endPoint x: 50, endPoint y: 199, distance: 23.2
click at [32, 213] on div "P" at bounding box center [32, 214] width 2 height 3
click at [82, 213] on icon at bounding box center [81, 214] width 4 height 4
drag, startPoint x: 61, startPoint y: 214, endPoint x: 68, endPoint y: 210, distance: 8.7
click at [62, 213] on icon at bounding box center [62, 214] width 3 height 3
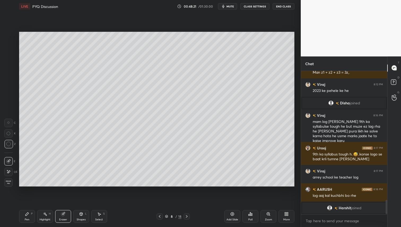
click at [33, 217] on div "Pen P" at bounding box center [27, 216] width 16 height 13
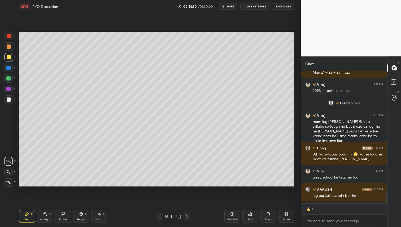
scroll to position [2, 2]
click at [6, 34] on div at bounding box center [9, 36] width 8 height 8
drag, startPoint x: 188, startPoint y: 216, endPoint x: 190, endPoint y: 218, distance: 3.0
click at [188, 216] on icon at bounding box center [187, 217] width 4 height 4
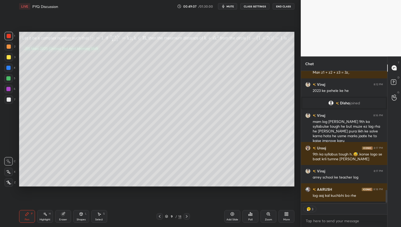
drag, startPoint x: 155, startPoint y: 214, endPoint x: 157, endPoint y: 216, distance: 3.0
click at [155, 215] on div "9 / 18" at bounding box center [173, 217] width 103 height 6
click at [159, 216] on icon at bounding box center [160, 217] width 4 height 4
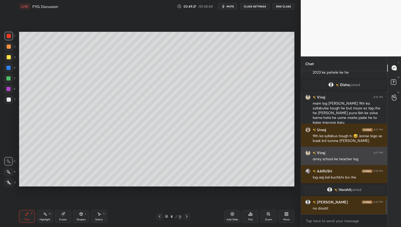
scroll to position [1259, 0]
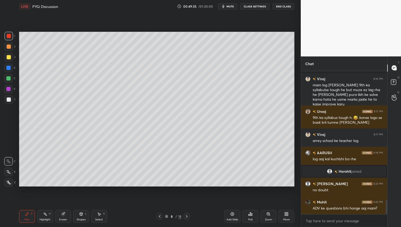
click at [185, 215] on div at bounding box center [187, 217] width 6 height 6
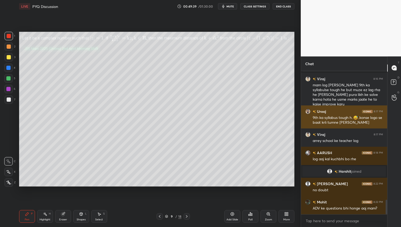
click at [357, 133] on div "[PERSON_NAME] 8:17 PM arrey school ke teacher log" at bounding box center [344, 138] width 86 height 18
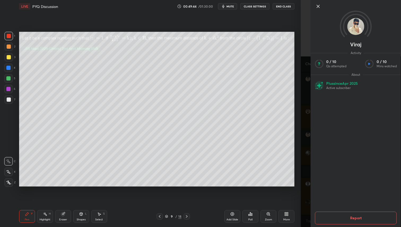
click at [318, 5] on icon at bounding box center [318, 6] width 6 height 6
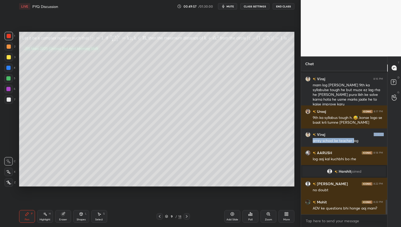
drag, startPoint x: 8, startPoint y: 60, endPoint x: 14, endPoint y: 66, distance: 8.4
click at [8, 60] on div at bounding box center [9, 57] width 8 height 8
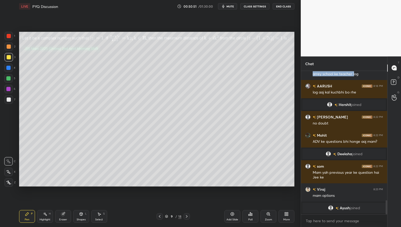
scroll to position [1333, 0]
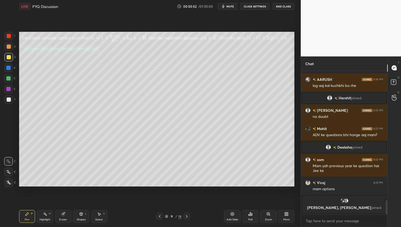
click at [12, 100] on div at bounding box center [9, 99] width 8 height 8
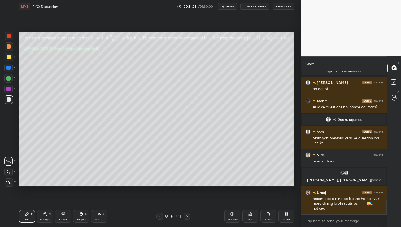
scroll to position [1324, 0]
click at [250, 219] on div "Poll" at bounding box center [250, 220] width 4 height 3
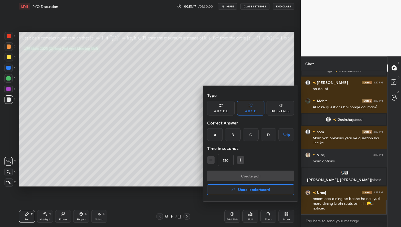
click at [213, 133] on div "A" at bounding box center [215, 134] width 16 height 13
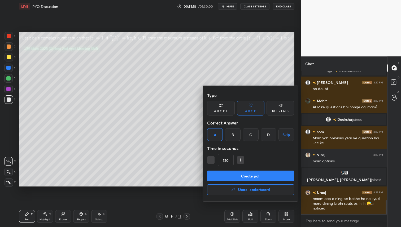
click at [252, 176] on button "Create poll" at bounding box center [250, 176] width 87 height 11
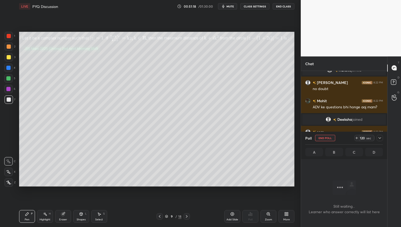
scroll to position [70, 85]
click at [380, 137] on icon at bounding box center [380, 138] width 4 height 4
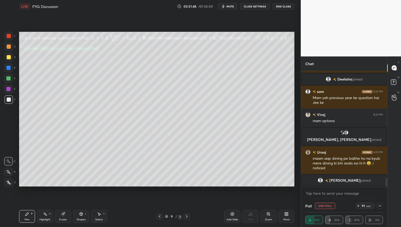
scroll to position [1373, 0]
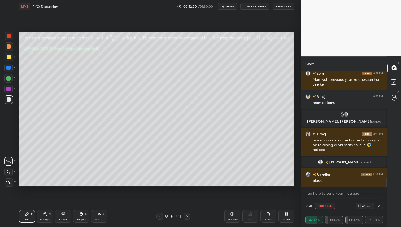
drag, startPoint x: 11, startPoint y: 58, endPoint x: 11, endPoint y: 68, distance: 9.6
click at [11, 58] on div at bounding box center [9, 57] width 8 height 8
click at [380, 206] on icon at bounding box center [380, 206] width 3 height 2
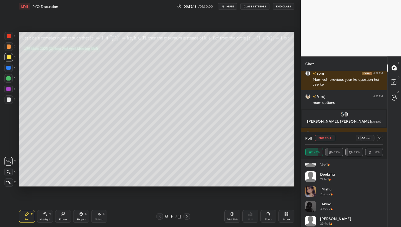
scroll to position [11, 0]
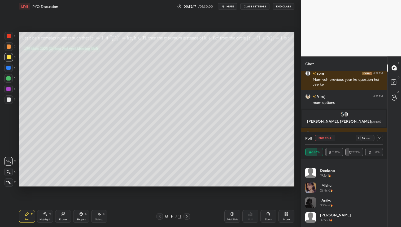
click at [380, 138] on icon at bounding box center [380, 138] width 3 height 2
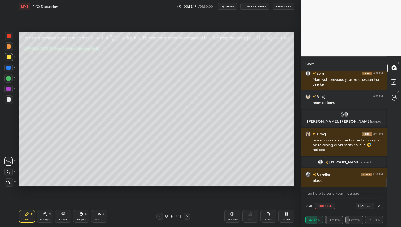
scroll to position [1391, 0]
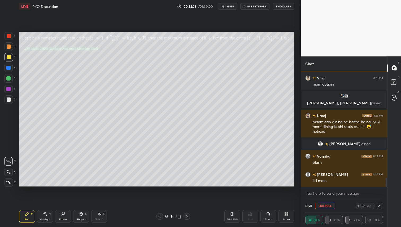
drag, startPoint x: 270, startPoint y: 218, endPoint x: 275, endPoint y: 222, distance: 7.2
click at [270, 218] on div "Zoom" at bounding box center [268, 216] width 16 height 13
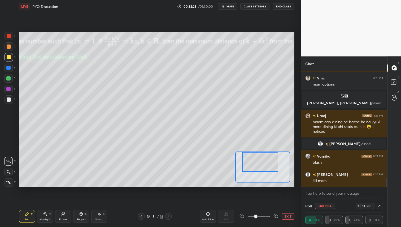
click at [251, 144] on div "Setting up your live class Poll for secs No correct answer Start poll" at bounding box center [156, 109] width 275 height 155
drag, startPoint x: 259, startPoint y: 163, endPoint x: 283, endPoint y: 154, distance: 25.3
click at [275, 157] on div at bounding box center [272, 162] width 36 height 20
click at [289, 216] on button "EXIT" at bounding box center [288, 217] width 13 height 6
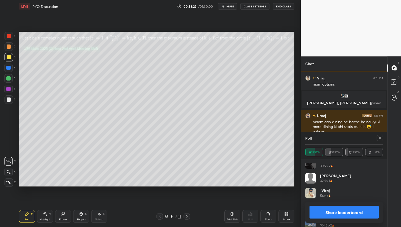
scroll to position [55, 0]
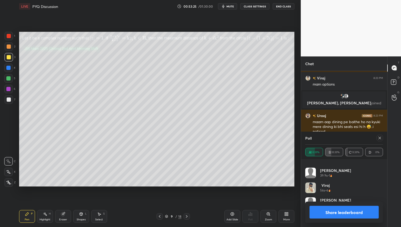
click at [380, 137] on icon at bounding box center [380, 138] width 4 height 4
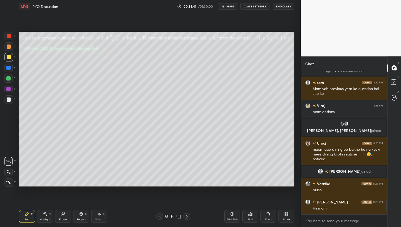
scroll to position [131, 85]
click at [6, 47] on div at bounding box center [9, 46] width 8 height 8
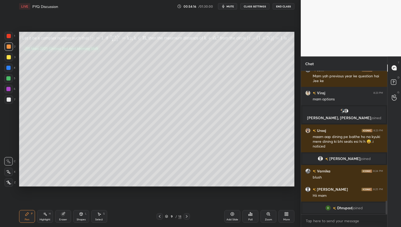
drag, startPoint x: 83, startPoint y: 216, endPoint x: 85, endPoint y: 214, distance: 3.2
click at [83, 216] on icon at bounding box center [81, 214] width 4 height 4
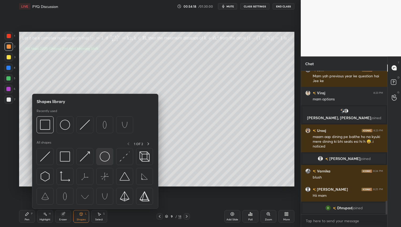
drag, startPoint x: 104, startPoint y: 156, endPoint x: 102, endPoint y: 160, distance: 4.2
click at [106, 160] on img at bounding box center [105, 157] width 10 height 10
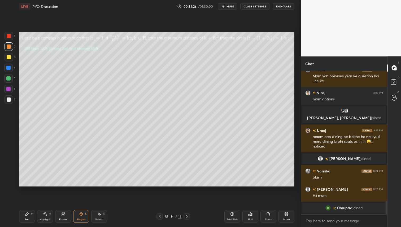
click at [99, 215] on icon at bounding box center [99, 214] width 3 height 3
drag, startPoint x: 212, startPoint y: 117, endPoint x: 206, endPoint y: 124, distance: 8.6
click at [203, 121] on div "0 ° Undo Copy Duplicate Duplicate to new slide Delete" at bounding box center [156, 109] width 275 height 155
drag, startPoint x: 199, startPoint y: 112, endPoint x: 202, endPoint y: 101, distance: 11.8
click at [199, 101] on div "0 ° Undo Copy Duplicate Duplicate to new slide Delete" at bounding box center [156, 109] width 275 height 155
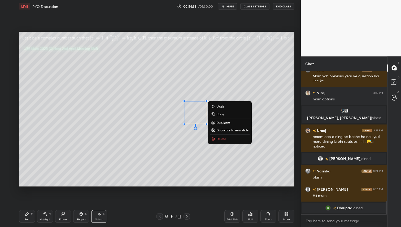
click at [273, 128] on div "0 ° Undo Copy Duplicate Duplicate to new slide Delete" at bounding box center [156, 109] width 275 height 155
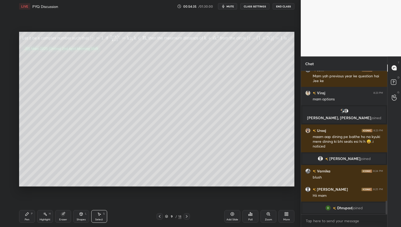
click at [26, 216] on icon at bounding box center [26, 214] width 3 height 3
click at [10, 83] on div "5" at bounding box center [9, 79] width 11 height 11
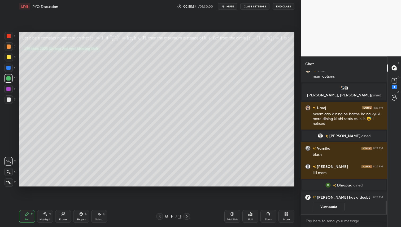
scroll to position [1374, 0]
click at [327, 204] on button "View doubt" at bounding box center [329, 207] width 32 height 8
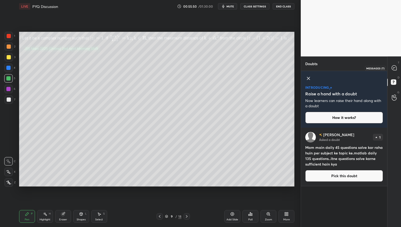
drag, startPoint x: 399, startPoint y: 68, endPoint x: 396, endPoint y: 72, distance: 5.1
click at [399, 68] on div at bounding box center [394, 68] width 11 height 10
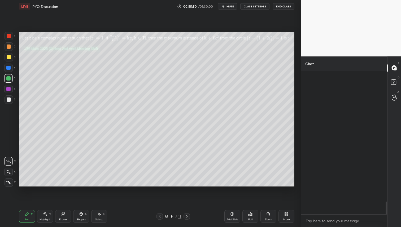
scroll to position [142, 85]
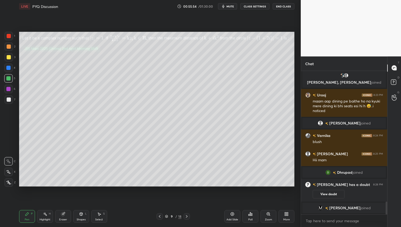
click at [188, 214] on div at bounding box center [187, 217] width 6 height 6
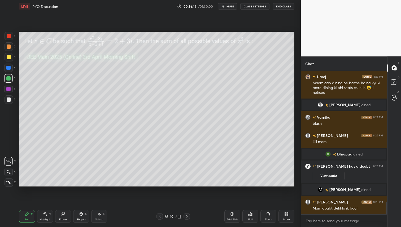
scroll to position [1522, 0]
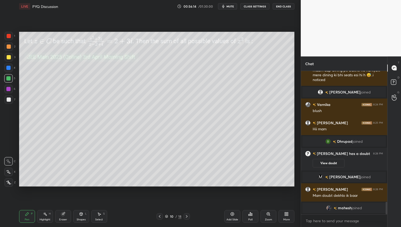
click at [9, 101] on div at bounding box center [9, 100] width 4 height 4
click at [290, 218] on div "More" at bounding box center [287, 216] width 16 height 13
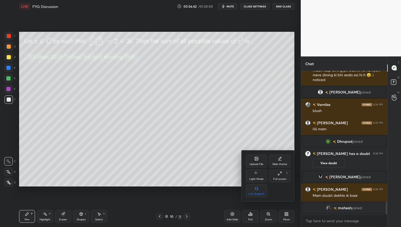
click at [252, 212] on div at bounding box center [200, 113] width 401 height 227
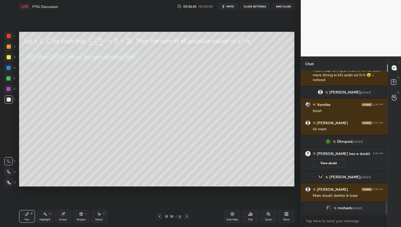
click at [252, 216] on div "Poll" at bounding box center [250, 216] width 16 height 13
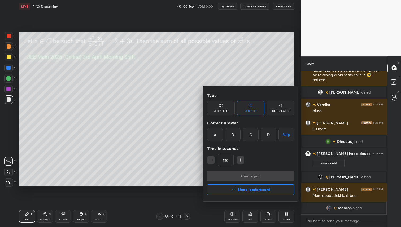
click at [266, 136] on div "D" at bounding box center [269, 134] width 16 height 13
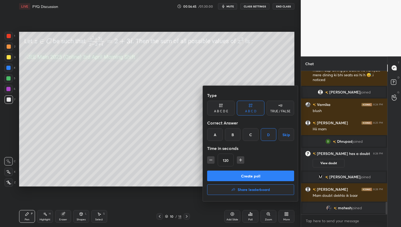
click at [253, 177] on button "Create poll" at bounding box center [250, 176] width 87 height 11
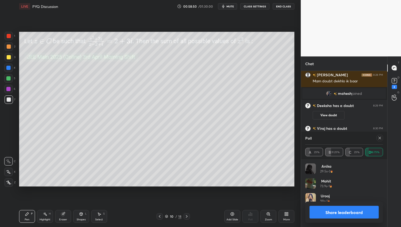
scroll to position [1512, 0]
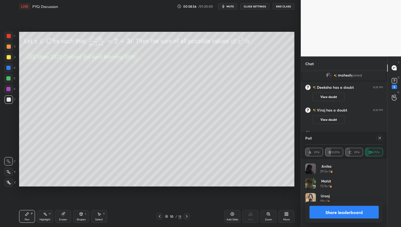
click at [8, 59] on div at bounding box center [9, 57] width 4 height 4
click at [12, 50] on div "2" at bounding box center [10, 46] width 11 height 8
click at [6, 60] on div at bounding box center [9, 57] width 8 height 8
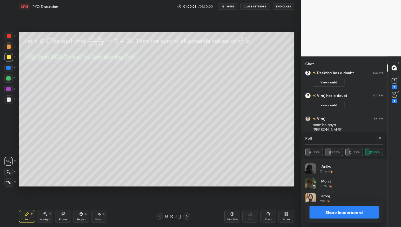
scroll to position [1516, 0]
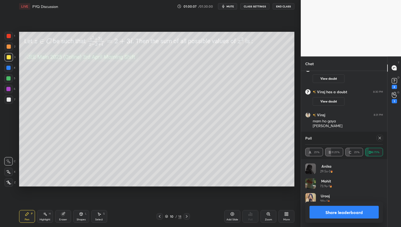
drag, startPoint x: 62, startPoint y: 218, endPoint x: 67, endPoint y: 211, distance: 9.0
click at [62, 219] on div "Eraser" at bounding box center [63, 220] width 8 height 3
click at [9, 125] on div at bounding box center [8, 123] width 8 height 8
click at [27, 218] on div "Pen P" at bounding box center [27, 216] width 16 height 13
click at [9, 80] on div at bounding box center [8, 78] width 4 height 4
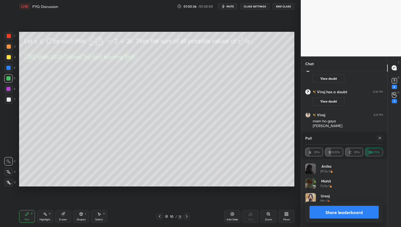
click at [145, 149] on body "1 2 3 4 5 6 7 C X Z C X Z E E Erase all H H LIVE PYQ Discussion 01:00:36 / 01:3…" at bounding box center [200, 113] width 401 height 227
click at [380, 137] on icon at bounding box center [380, 138] width 4 height 4
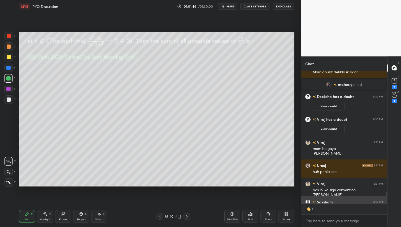
scroll to position [131, 85]
click at [186, 218] on icon at bounding box center [187, 217] width 4 height 4
type textarea "x"
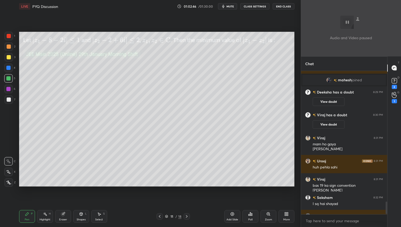
scroll to position [1543, 0]
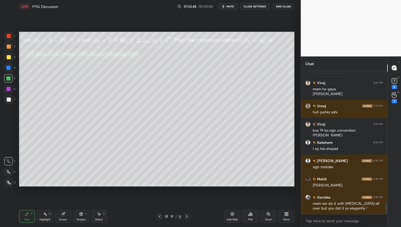
click at [10, 60] on div at bounding box center [9, 57] width 8 height 8
click at [10, 96] on div at bounding box center [9, 99] width 8 height 8
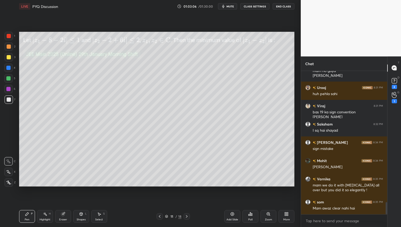
click at [252, 214] on icon at bounding box center [251, 215] width 1 height 2
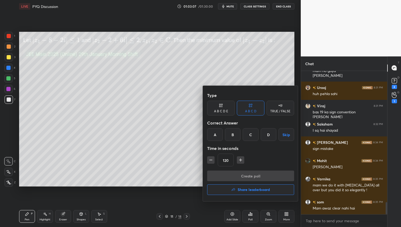
click at [251, 134] on div "C" at bounding box center [251, 134] width 16 height 13
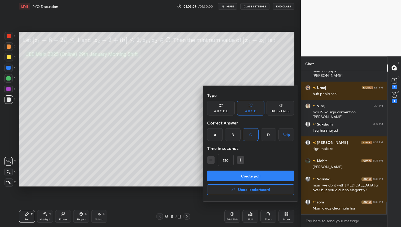
click at [226, 162] on input "120" at bounding box center [225, 160] width 15 height 13
type input "90"
click at [257, 177] on button "Create poll" at bounding box center [250, 176] width 87 height 11
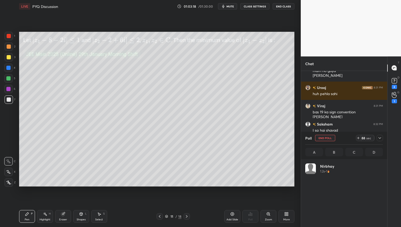
scroll to position [62, 76]
click at [9, 56] on div at bounding box center [9, 57] width 8 height 8
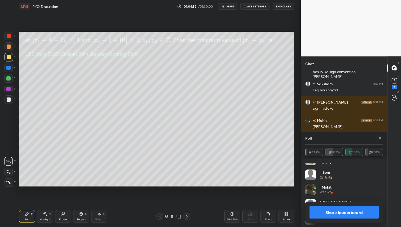
scroll to position [25, 0]
drag, startPoint x: 378, startPoint y: 138, endPoint x: 380, endPoint y: 140, distance: 2.9
click at [379, 138] on icon at bounding box center [380, 138] width 4 height 4
type textarea "x"
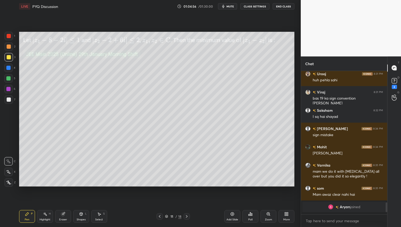
scroll to position [2, 2]
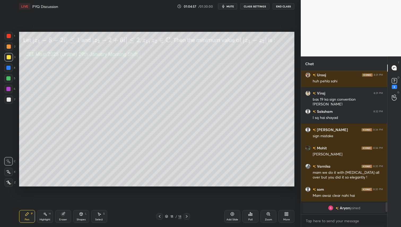
click at [12, 45] on div at bounding box center [9, 46] width 8 height 8
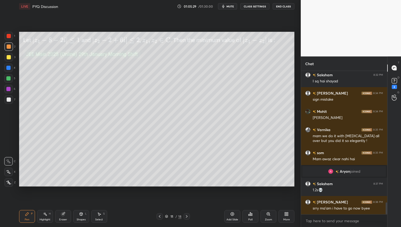
scroll to position [1594, 0]
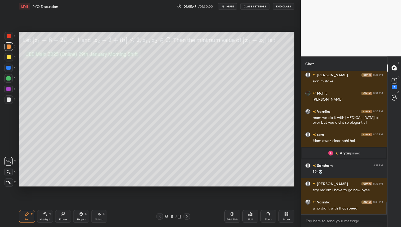
click at [7, 79] on div at bounding box center [8, 78] width 4 height 4
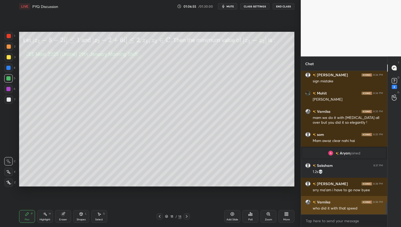
click at [323, 204] on h6 "Varnika" at bounding box center [323, 202] width 15 height 6
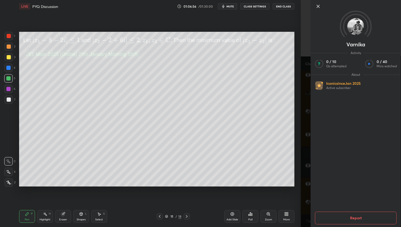
click at [319, 7] on icon at bounding box center [318, 6] width 3 height 3
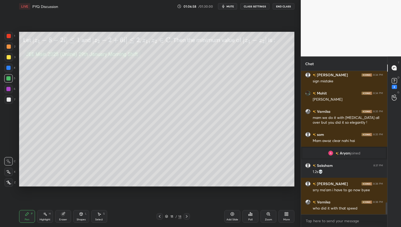
click at [187, 216] on icon at bounding box center [187, 217] width 4 height 4
click at [186, 216] on icon at bounding box center [187, 217] width 4 height 4
click at [189, 216] on div at bounding box center [187, 217] width 6 height 6
drag, startPoint x: 9, startPoint y: 99, endPoint x: 14, endPoint y: 95, distance: 6.0
click at [10, 99] on div at bounding box center [9, 100] width 4 height 4
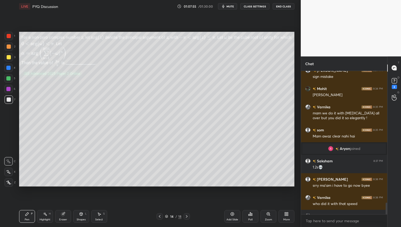
scroll to position [1608, 0]
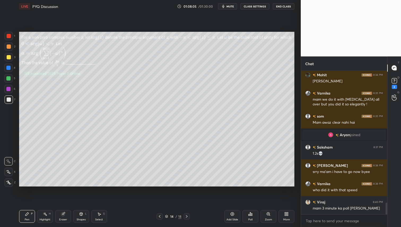
click at [253, 217] on div "Poll" at bounding box center [250, 216] width 16 height 13
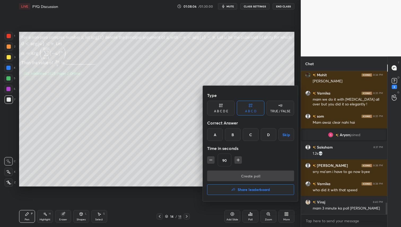
click at [272, 134] on div "D" at bounding box center [269, 134] width 16 height 13
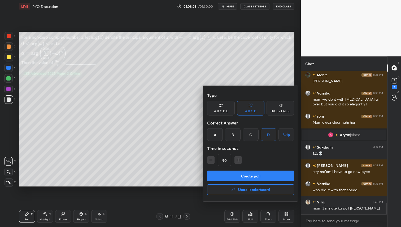
click at [224, 161] on input "90" at bounding box center [224, 160] width 13 height 13
type input "120"
click at [258, 179] on button "Create poll" at bounding box center [250, 176] width 87 height 11
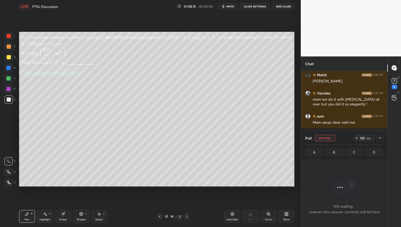
scroll to position [2, 2]
click at [381, 138] on icon at bounding box center [380, 138] width 4 height 4
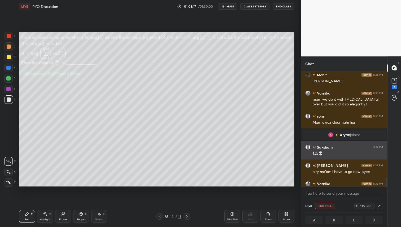
scroll to position [1635, 0]
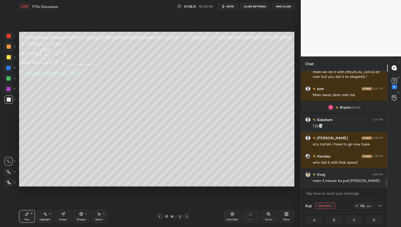
click at [358, 205] on icon at bounding box center [357, 206] width 4 height 4
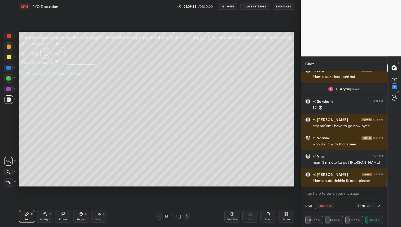
scroll to position [0, 2]
click at [395, 82] on rect at bounding box center [394, 80] width 5 height 5
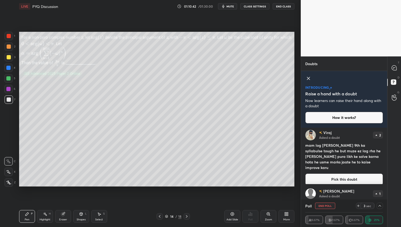
scroll to position [47, 0]
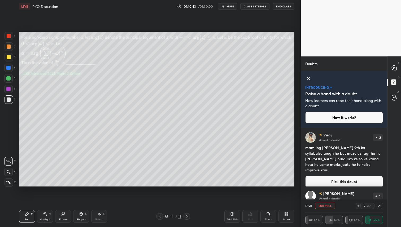
click at [379, 206] on icon at bounding box center [380, 206] width 4 height 4
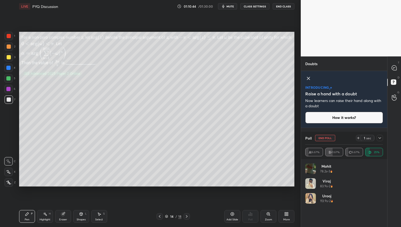
scroll to position [62, 76]
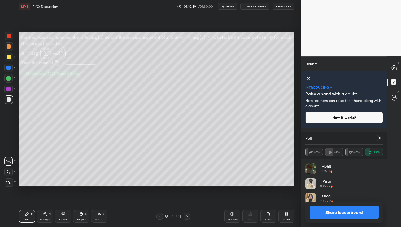
click at [380, 138] on icon at bounding box center [380, 138] width 3 height 3
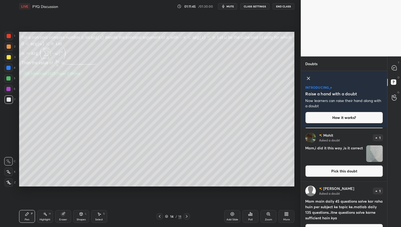
scroll to position [90, 0]
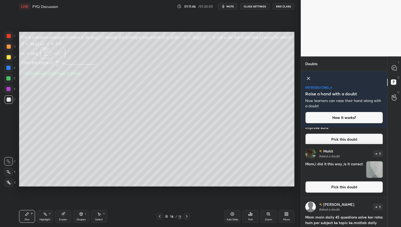
click at [373, 169] on img "grid" at bounding box center [374, 170] width 16 height 16
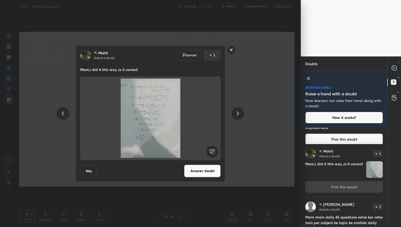
click at [234, 51] on rect at bounding box center [231, 50] width 8 height 8
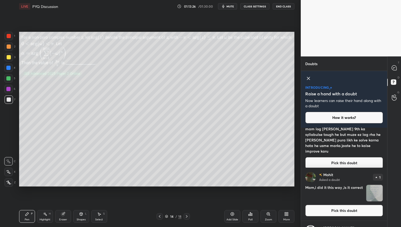
scroll to position [119, 0]
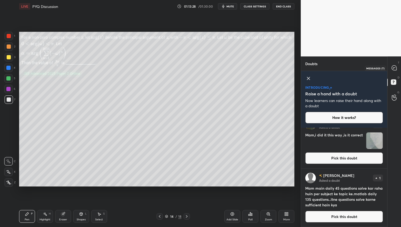
click at [392, 68] on icon at bounding box center [394, 68] width 5 height 5
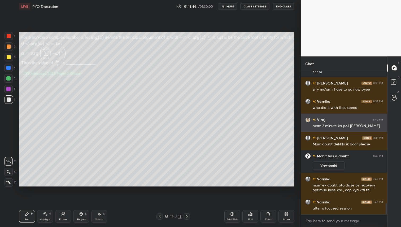
scroll to position [107, 0]
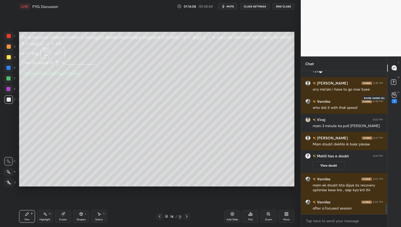
drag, startPoint x: 395, startPoint y: 98, endPoint x: 397, endPoint y: 101, distance: 3.2
click at [395, 98] on div "1" at bounding box center [394, 97] width 5 height 11
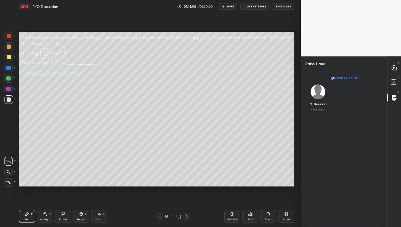
scroll to position [2, 2]
click at [321, 99] on div "Deeksha" at bounding box center [318, 103] width 17 height 9
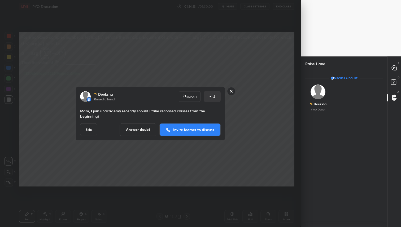
click at [177, 131] on p "Invite learner to discuss" at bounding box center [193, 130] width 41 height 4
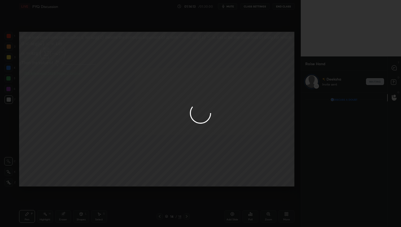
scroll to position [133, 85]
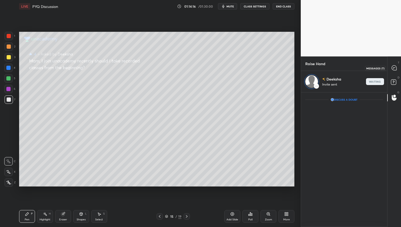
click at [395, 70] on icon at bounding box center [394, 68] width 5 height 5
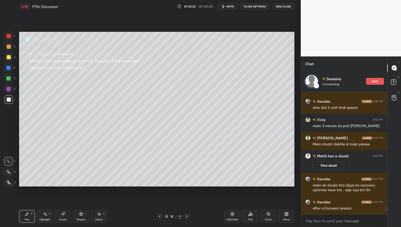
click at [159, 216] on icon at bounding box center [160, 217] width 4 height 4
click at [7, 58] on div at bounding box center [9, 57] width 4 height 4
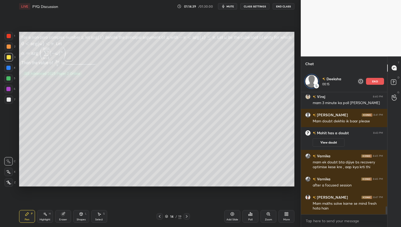
scroll to position [1757, 0]
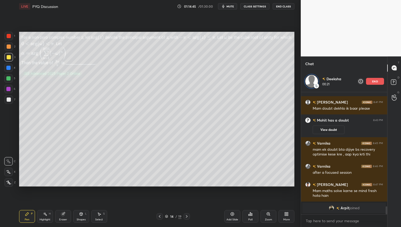
click at [62, 217] on div "Eraser" at bounding box center [63, 216] width 16 height 13
click at [31, 216] on div "Pen P" at bounding box center [27, 216] width 16 height 13
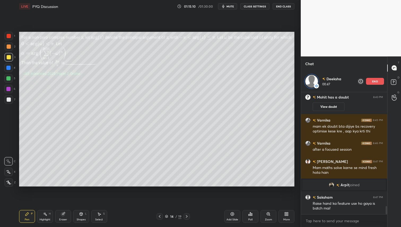
scroll to position [1728, 0]
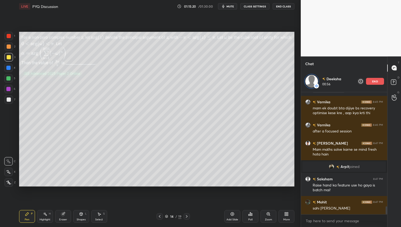
click at [9, 46] on div at bounding box center [9, 47] width 4 height 4
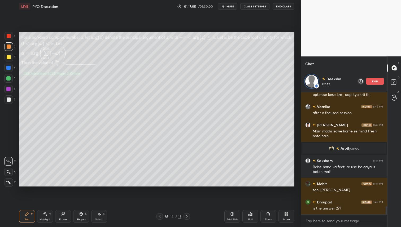
scroll to position [1765, 0]
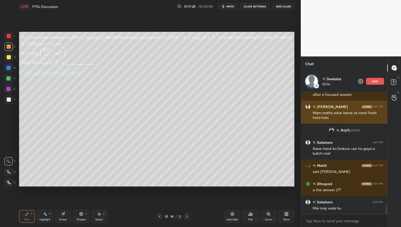
click at [379, 80] on div "end" at bounding box center [375, 81] width 18 height 7
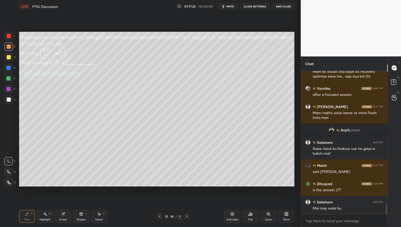
scroll to position [1762, 0]
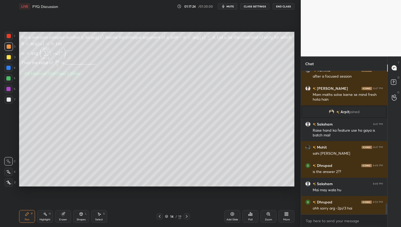
drag, startPoint x: 9, startPoint y: 58, endPoint x: 16, endPoint y: 59, distance: 7.0
click at [9, 58] on div at bounding box center [9, 57] width 4 height 4
click at [11, 46] on div at bounding box center [9, 46] width 8 height 8
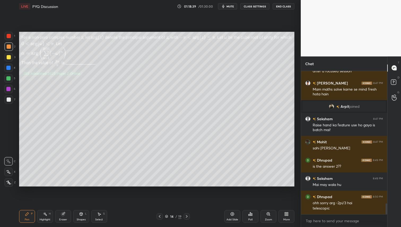
scroll to position [1786, 0]
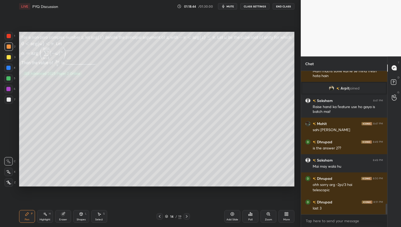
drag, startPoint x: 58, startPoint y: 217, endPoint x: 60, endPoint y: 193, distance: 24.1
click at [58, 216] on div "Eraser" at bounding box center [63, 216] width 16 height 13
click at [30, 218] on div "Pen P" at bounding box center [27, 216] width 16 height 13
drag, startPoint x: 10, startPoint y: 59, endPoint x: 13, endPoint y: 66, distance: 8.2
click at [10, 58] on div at bounding box center [9, 57] width 8 height 8
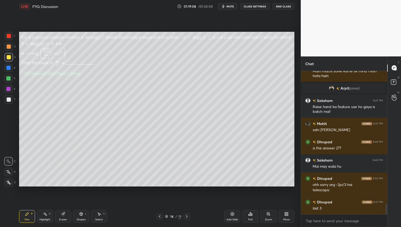
click at [9, 45] on div at bounding box center [9, 47] width 4 height 4
click at [8, 81] on div at bounding box center [8, 78] width 8 height 8
click at [10, 58] on div at bounding box center [9, 57] width 4 height 4
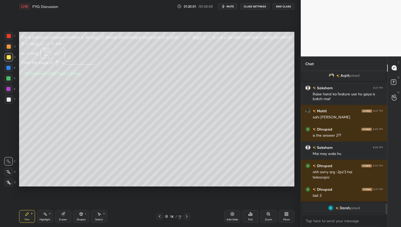
click at [10, 49] on div at bounding box center [9, 46] width 8 height 8
click at [9, 76] on div at bounding box center [8, 78] width 8 height 8
drag, startPoint x: 10, startPoint y: 57, endPoint x: 11, endPoint y: 69, distance: 12.2
click at [10, 58] on div at bounding box center [9, 57] width 4 height 4
click at [10, 48] on div at bounding box center [9, 46] width 8 height 8
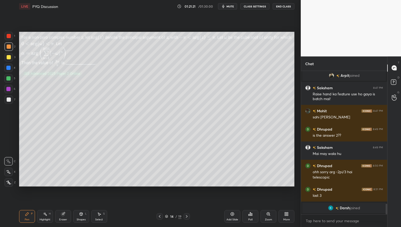
click at [67, 220] on div "Eraser" at bounding box center [63, 216] width 16 height 13
click at [27, 220] on div "Pen" at bounding box center [27, 220] width 5 height 3
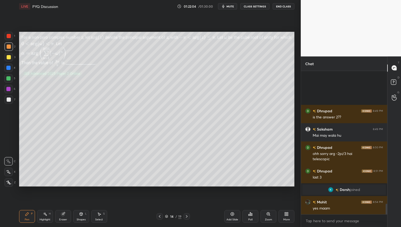
scroll to position [1791, 0]
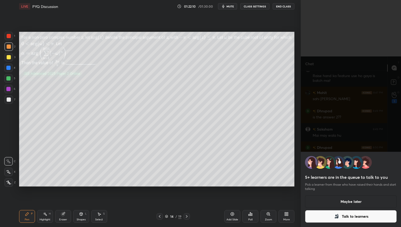
click at [349, 195] on button "Maybe later" at bounding box center [351, 201] width 92 height 13
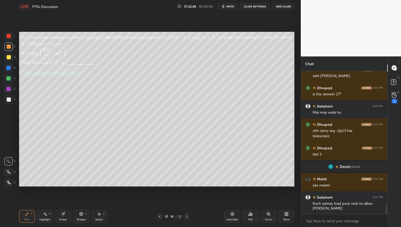
scroll to position [1820, 0]
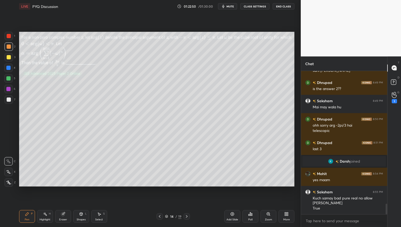
click at [188, 215] on icon at bounding box center [187, 217] width 4 height 4
drag, startPoint x: 187, startPoint y: 219, endPoint x: 190, endPoint y: 223, distance: 5.3
click at [187, 219] on icon at bounding box center [187, 217] width 4 height 4
click at [392, 94] on icon at bounding box center [394, 95] width 5 height 6
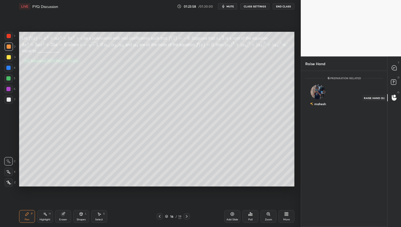
scroll to position [2, 2]
click at [395, 65] on icon at bounding box center [395, 68] width 6 height 6
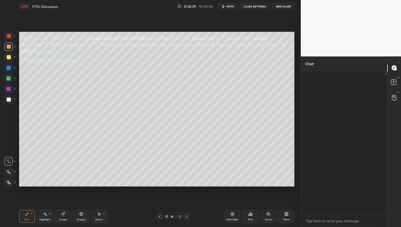
scroll to position [142, 85]
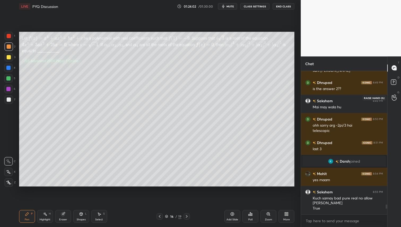
click at [396, 100] on icon at bounding box center [394, 97] width 5 height 5
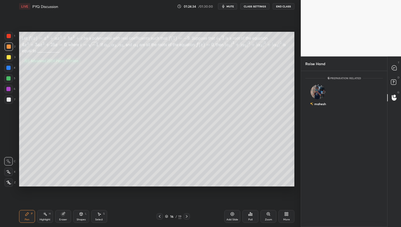
drag, startPoint x: 9, startPoint y: 100, endPoint x: 12, endPoint y: 99, distance: 3.3
click at [8, 100] on div at bounding box center [9, 100] width 4 height 4
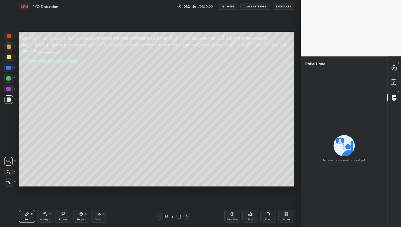
click at [250, 213] on icon at bounding box center [250, 214] width 4 height 4
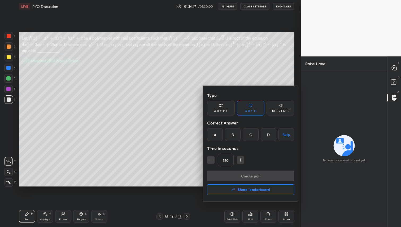
drag, startPoint x: 267, startPoint y: 135, endPoint x: 268, endPoint y: 144, distance: 9.4
click at [267, 135] on div "D" at bounding box center [269, 134] width 16 height 13
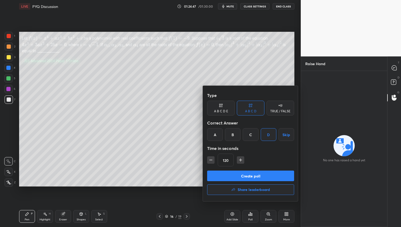
click at [253, 172] on button "Create poll" at bounding box center [250, 176] width 87 height 11
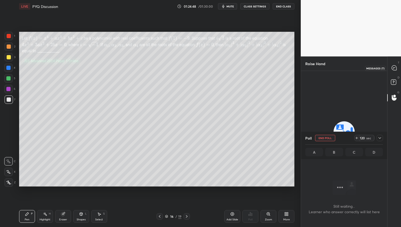
drag, startPoint x: 394, startPoint y: 67, endPoint x: 394, endPoint y: 70, distance: 2.7
click at [394, 67] on icon at bounding box center [395, 68] width 6 height 6
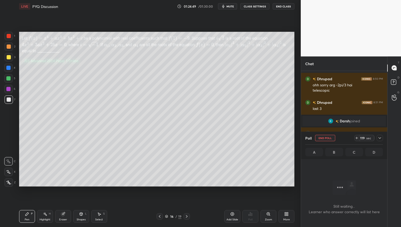
click at [379, 140] on icon at bounding box center [380, 138] width 4 height 4
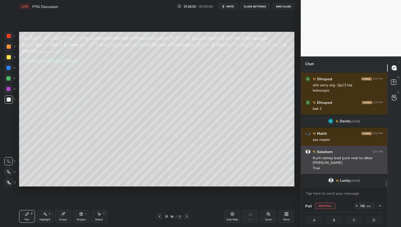
scroll to position [0, 2]
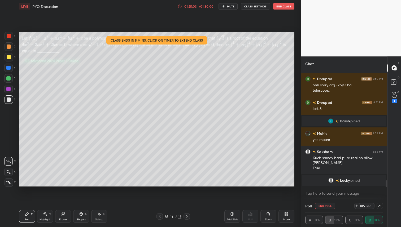
click at [7, 57] on div at bounding box center [9, 57] width 4 height 4
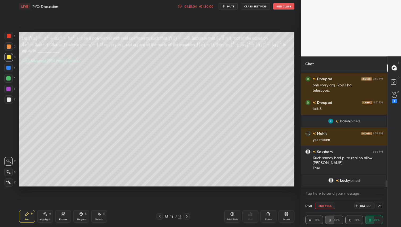
scroll to position [1993, 0]
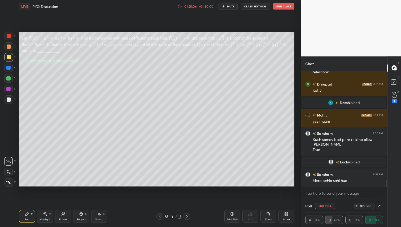
click at [381, 206] on icon at bounding box center [380, 206] width 4 height 4
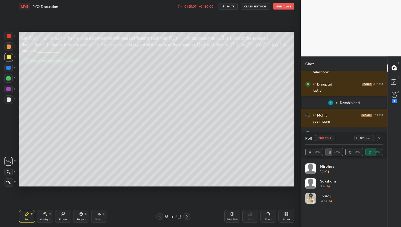
scroll to position [62, 76]
click at [379, 138] on icon at bounding box center [380, 138] width 4 height 4
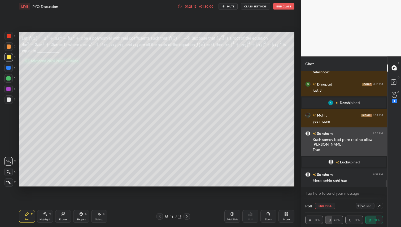
scroll to position [0, 2]
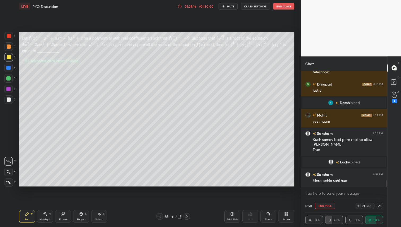
click at [8, 57] on div at bounding box center [9, 57] width 4 height 4
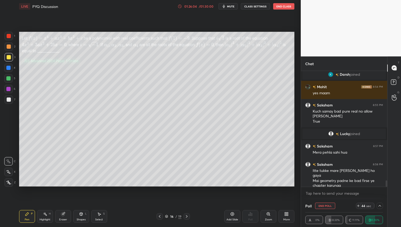
scroll to position [2040, 0]
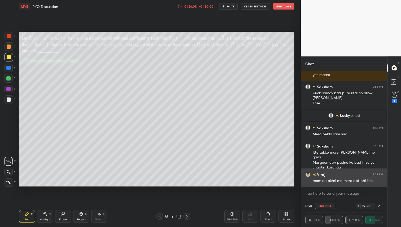
click at [342, 179] on div "mam ab akhri me mera dbt bhi lelo" at bounding box center [348, 181] width 70 height 5
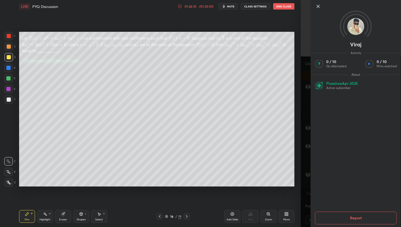
click at [318, 8] on icon at bounding box center [318, 6] width 6 height 6
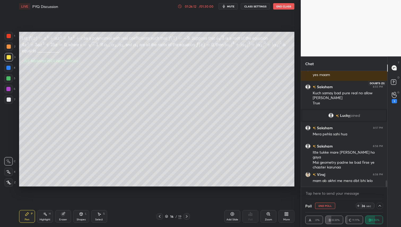
click at [395, 80] on icon at bounding box center [395, 83] width 10 height 10
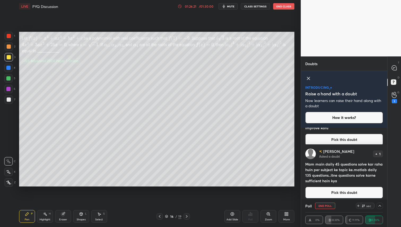
scroll to position [99, 0]
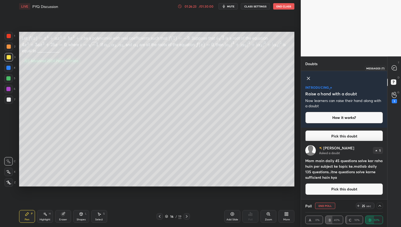
click at [395, 70] on icon at bounding box center [394, 68] width 5 height 5
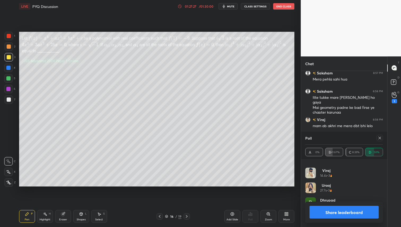
scroll to position [1944, 0]
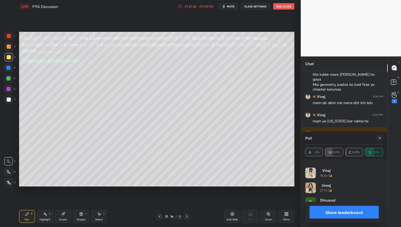
click at [342, 213] on button "Share leaderboard" at bounding box center [344, 212] width 69 height 13
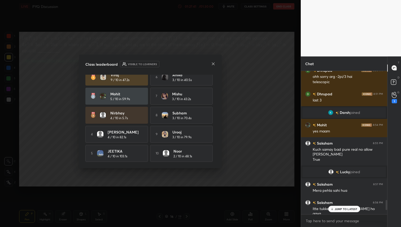
scroll to position [7, 0]
click at [214, 64] on icon at bounding box center [213, 64] width 4 height 4
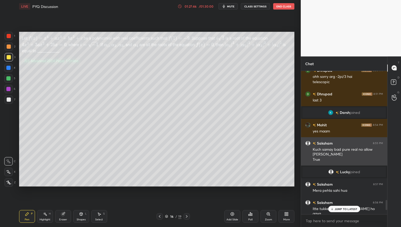
scroll to position [1941, 0]
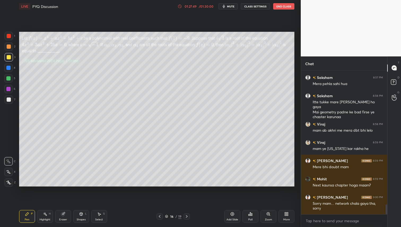
click at [5, 58] on div at bounding box center [9, 57] width 8 height 8
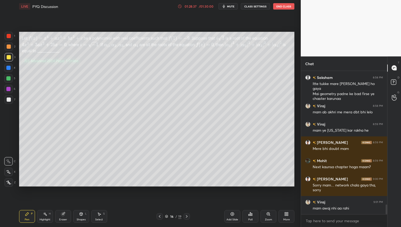
click at [10, 48] on div at bounding box center [9, 47] width 4 height 4
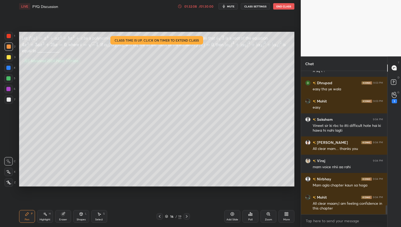
scroll to position [2139, 0]
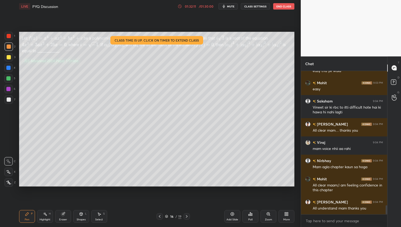
click at [286, 6] on button "End Class" at bounding box center [283, 6] width 21 height 6
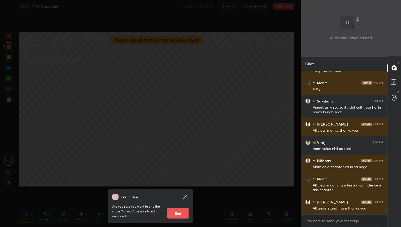
scroll to position [2157, 0]
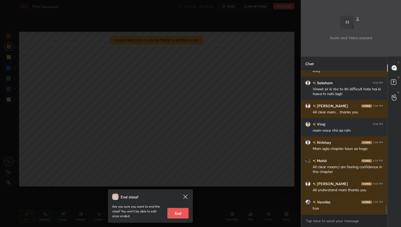
click at [175, 215] on button "End" at bounding box center [177, 213] width 21 height 11
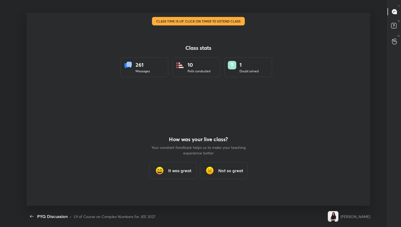
scroll to position [193, 397]
type textarea "x"
